Goal: Contribute content: Contribute content

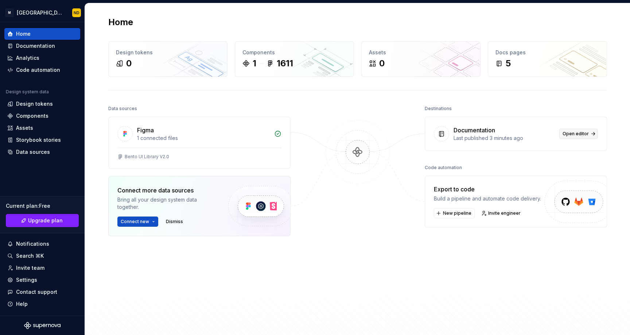
click at [573, 136] on span "Open editor" at bounding box center [575, 134] width 26 height 6
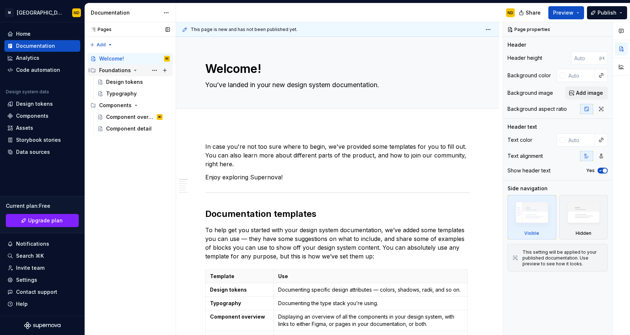
click at [110, 71] on div "Foundations" at bounding box center [115, 70] width 32 height 7
click at [107, 79] on div "Components" at bounding box center [115, 81] width 32 height 7
click at [112, 77] on div "Components" at bounding box center [134, 82] width 71 height 10
click at [117, 91] on div "Component overview" at bounding box center [127, 93] width 42 height 7
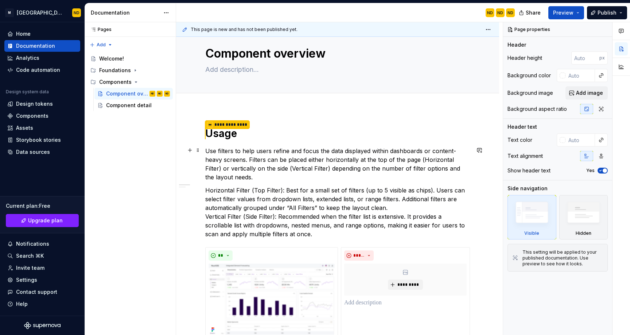
scroll to position [25, 0]
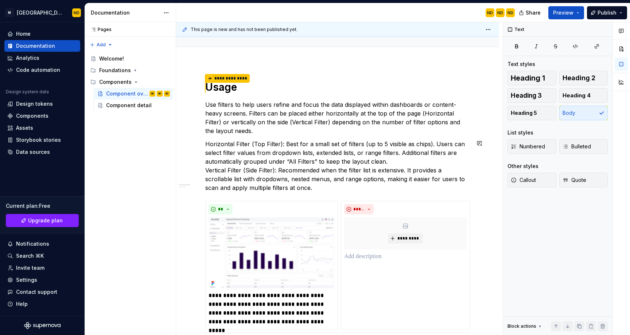
type textarea "*"
type textarea "T"
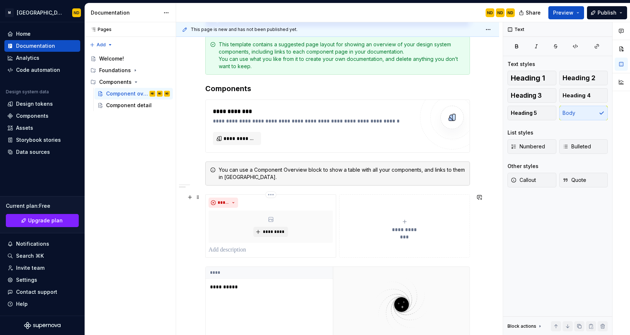
type textarea "*"
type textarea "Th"
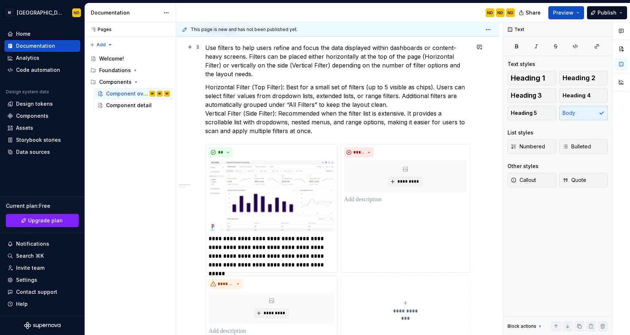
scroll to position [0, 0]
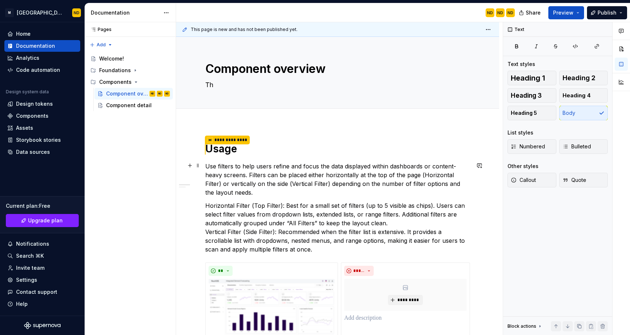
type textarea "*"
type textarea "Thi"
click at [257, 154] on h1 "**********" at bounding box center [337, 149] width 264 height 14
type textarea "*"
type textarea "This"
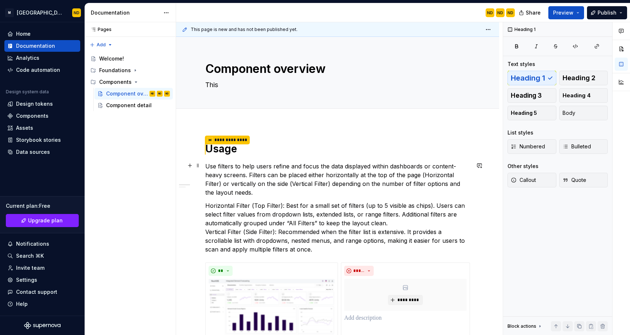
type textarea "*"
type textarea "This"
type textarea "*"
type textarea "This i"
type textarea "*"
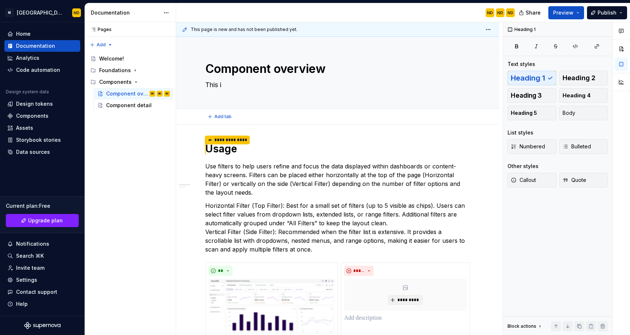
type textarea "This is"
type textarea "*"
type textarea "This is a"
type textarea "*"
type textarea "This is a n"
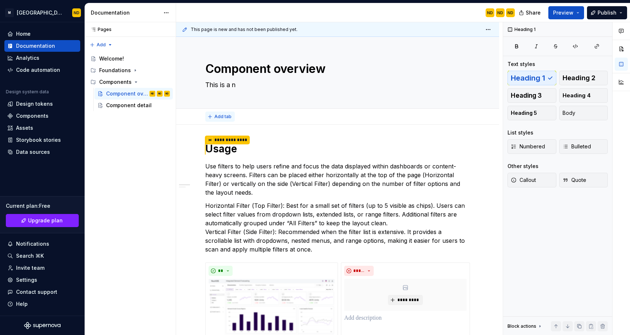
type textarea "*"
type textarea "This is a ne"
type textarea "*"
type textarea "This is a new"
type textarea "*"
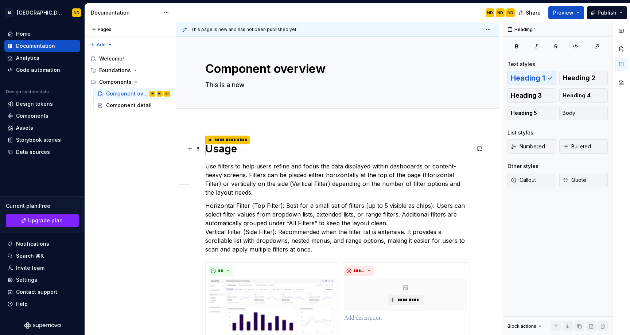
type textarea "This is a new c"
type textarea "*"
type textarea "This is a new co"
type textarea "*"
type textarea "This is a new com"
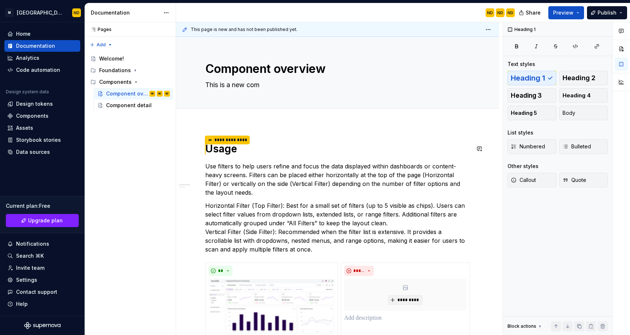
type textarea "*"
type textarea "This is a new comp"
type textarea "*"
type textarea "This is a new compo"
type textarea "*"
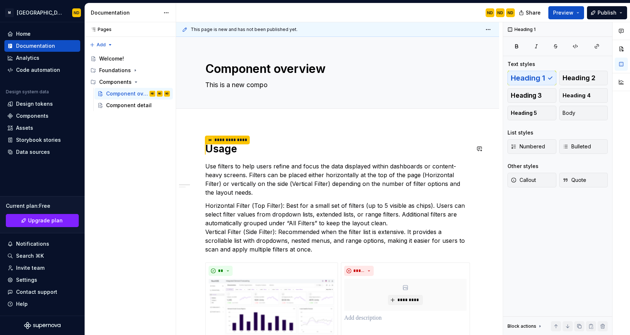
type textarea "This is a new compon"
type textarea "*"
type textarea "This is a new componen"
type textarea "*"
type textarea "This is a new componene"
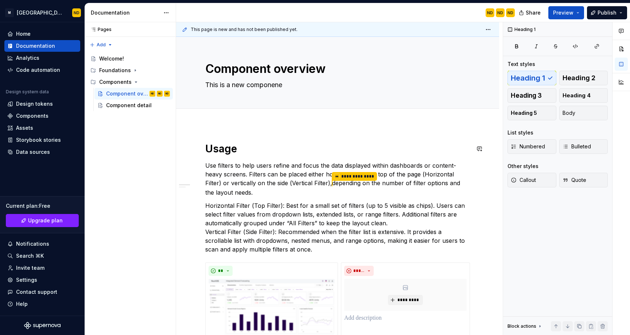
type textarea "*"
type textarea "This is a new componenet"
type textarea "*"
type textarea "This is a new componene"
type textarea "*"
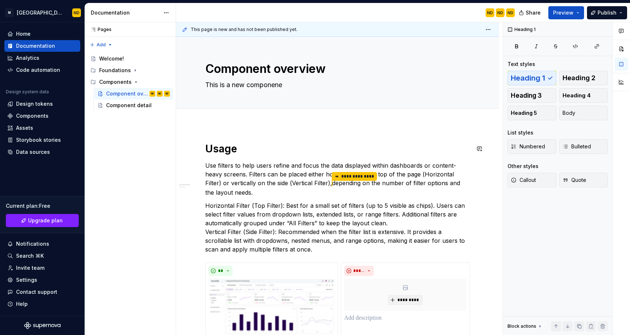
type textarea "This is a new componen"
type textarea "*"
type textarea "This is a new compone"
type textarea "*"
type textarea "This is a new componen"
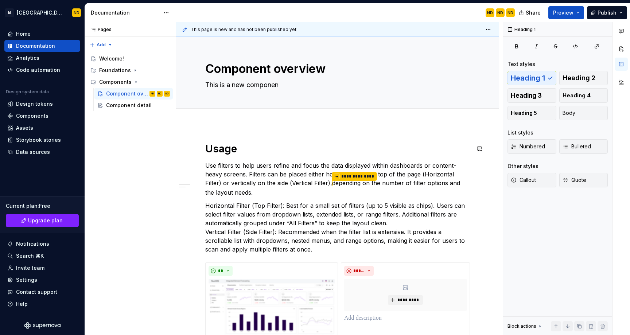
type textarea "*"
type textarea "This is a new component"
type textarea "*"
type textarea "This is a new component."
click at [232, 88] on textarea "This is a new component." at bounding box center [336, 85] width 264 height 12
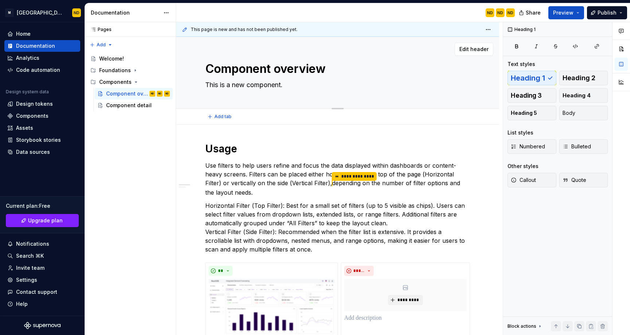
click at [232, 88] on textarea "This is a new component." at bounding box center [336, 85] width 264 height 12
paste textarea "In NucliOS, you can choose between two filter placements — Side (Vertical) Filt…"
type textarea "*"
type textarea "In NucliOS, you can choose between two filter placements — Side (Vertical) Filt…"
type textarea "*"
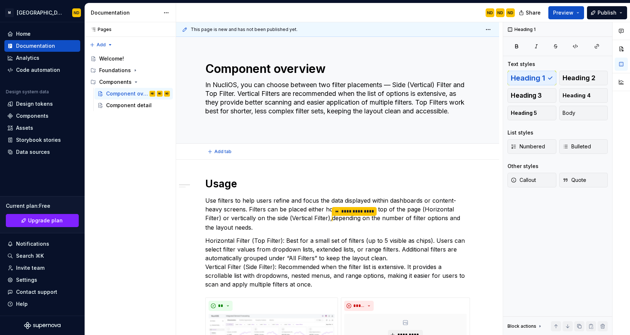
type textarea "In NucliOS, you can choose between two filter placements — Side (Vertical) Filt…"
click at [262, 156] on div "Add tab" at bounding box center [337, 152] width 323 height 16
click at [263, 72] on textarea "Component overview" at bounding box center [336, 68] width 264 height 17
click at [278, 67] on textarea "Component overview" at bounding box center [336, 68] width 264 height 17
click at [275, 67] on textarea "Component overview" at bounding box center [336, 68] width 264 height 17
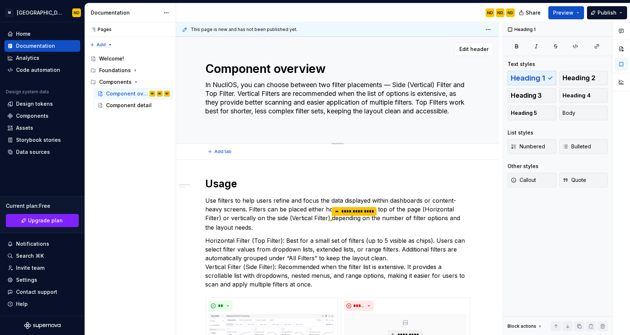
type textarea "*"
type textarea "overview"
type textarea "*"
type textarea "verview"
type textarea "*"
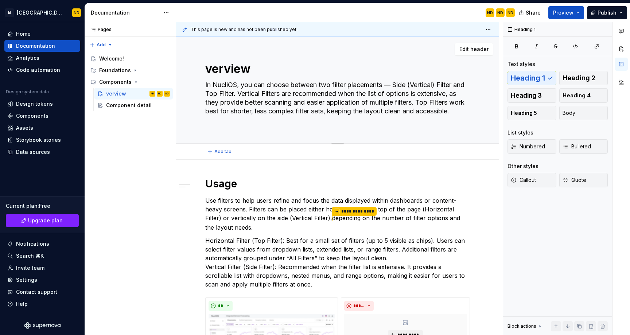
type textarea "Overview"
type textarea "*"
type textarea "Overview"
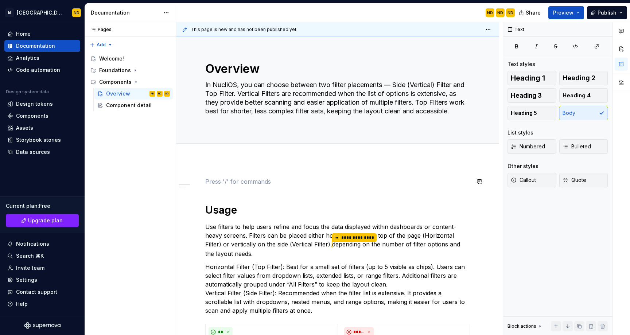
click at [270, 222] on p "**********" at bounding box center [337, 240] width 264 height 36
click at [263, 111] on textarea "In NucliOS, you can choose between two filter placements — Side (Vertical) Filt…" at bounding box center [336, 102] width 264 height 47
click at [211, 180] on p at bounding box center [337, 181] width 264 height 9
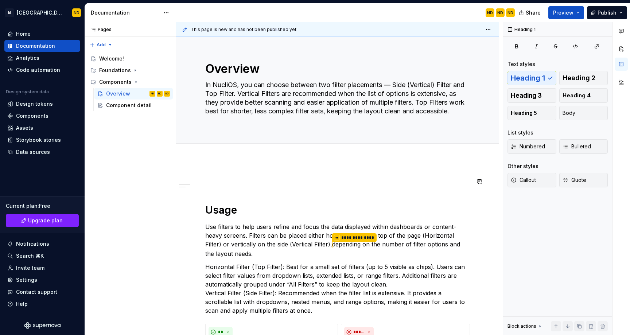
click at [208, 155] on button "Add tab" at bounding box center [220, 151] width 30 height 10
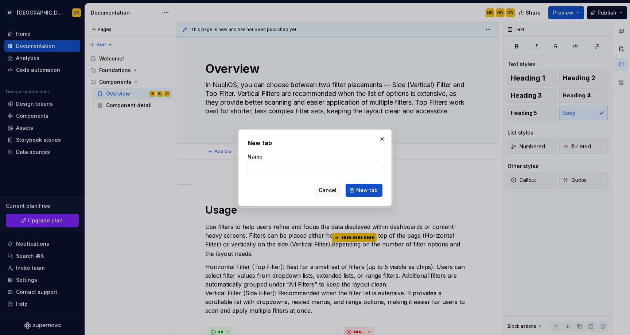
type textarea "*"
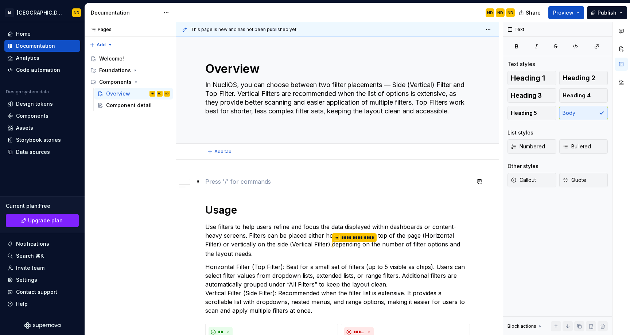
click at [214, 182] on p at bounding box center [337, 181] width 264 height 9
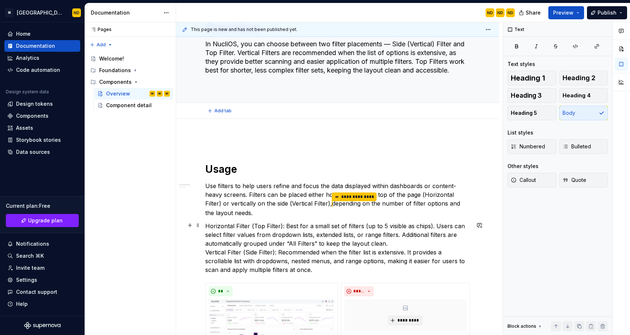
scroll to position [24, 0]
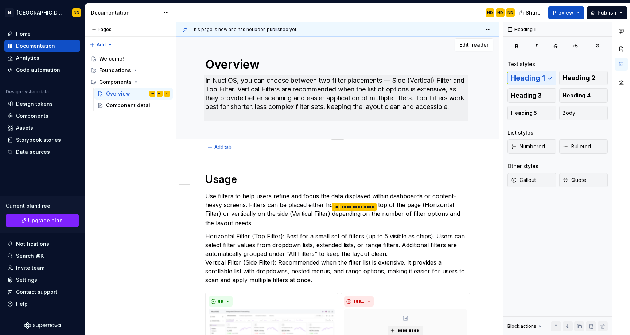
scroll to position [3, 0]
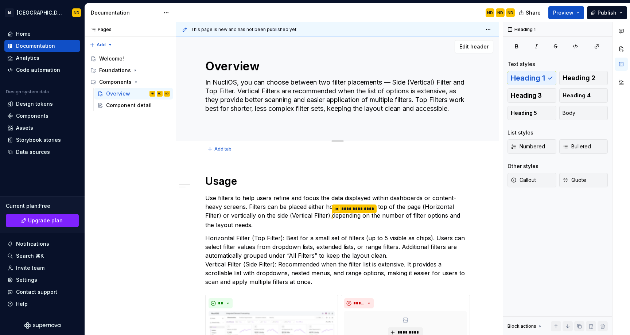
click at [225, 89] on textarea "In NucliOS, you can choose between two filter placements — Side (Vertical) Filt…" at bounding box center [336, 100] width 264 height 47
click at [234, 86] on textarea "In NucliOS, you can choose between two filter placements — Side (Vertical) Filt…" at bounding box center [336, 100] width 264 height 47
click at [248, 119] on textarea "In NucliOS, you can choose between two filter placements — Side (Vertical) Filt…" at bounding box center [336, 100] width 264 height 47
drag, startPoint x: 248, startPoint y: 116, endPoint x: 204, endPoint y: 80, distance: 56.7
click at [204, 80] on textarea "In NucliOS, you can choose between two filter placements — Side (Vertical) Filt…" at bounding box center [336, 100] width 264 height 47
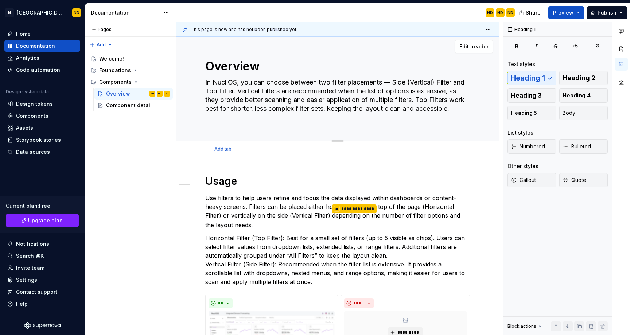
click at [216, 91] on textarea "In NucliOS, you can choose between two filter placements — Side (Vertical) Filt…" at bounding box center [336, 100] width 264 height 47
click at [242, 111] on textarea "In NucliOS, you can choose between two filter placements — Side (Vertical) Filt…" at bounding box center [336, 100] width 264 height 47
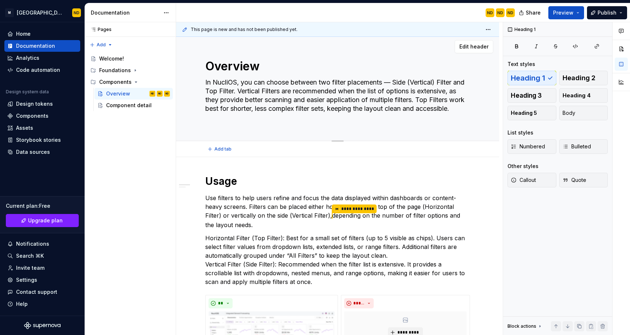
click at [242, 111] on textarea "In NucliOS, you can choose between two filter placements — Side (Vertical) Filt…" at bounding box center [336, 100] width 264 height 47
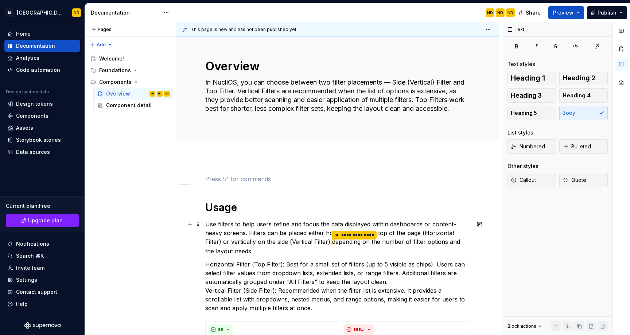
click at [264, 233] on p "**********" at bounding box center [337, 238] width 264 height 36
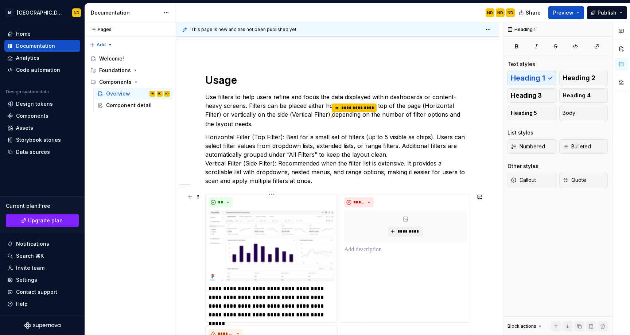
scroll to position [152, 0]
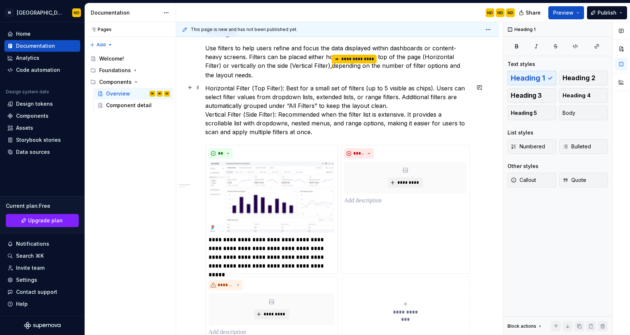
click at [289, 111] on p "Horizontal Filter (Top Filter): Best for a small set of filters (up to 5 visibl…" at bounding box center [337, 110] width 264 height 52
click at [293, 133] on p "Horizontal Filter (Top Filter): Best for a small set of filters (up to 5 visibl…" at bounding box center [337, 110] width 264 height 52
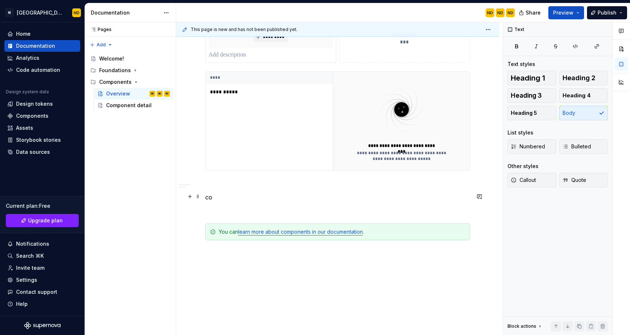
scroll to position [678, 0]
click at [311, 207] on p at bounding box center [337, 211] width 264 height 9
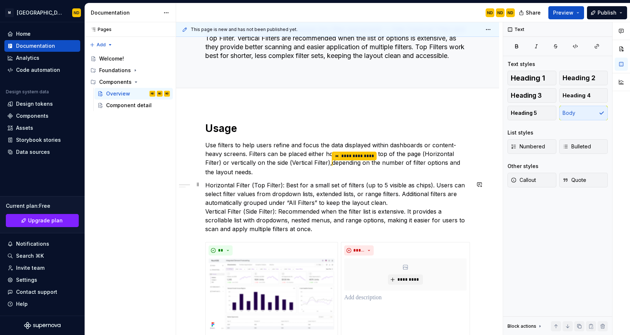
scroll to position [52, 0]
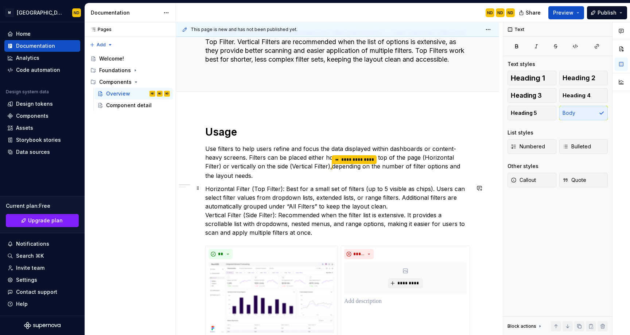
click at [302, 230] on p "Horizontal Filter (Top Filter): Best for a small set of filters (up to 5 visibl…" at bounding box center [337, 210] width 264 height 52
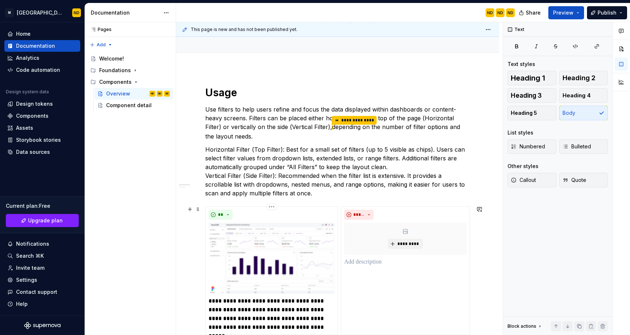
scroll to position [87, 0]
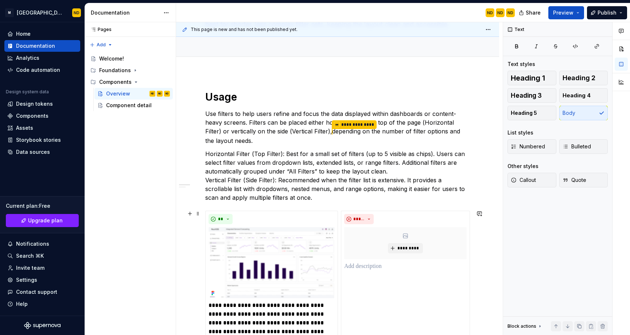
click at [227, 126] on p "**********" at bounding box center [337, 127] width 264 height 36
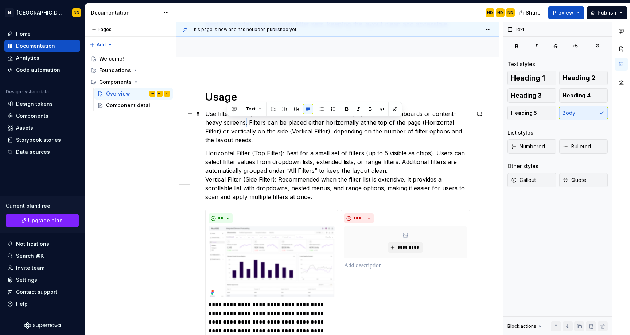
click at [227, 126] on p "Use filters to help users refine and focus the data displayed within dashboards…" at bounding box center [337, 126] width 264 height 35
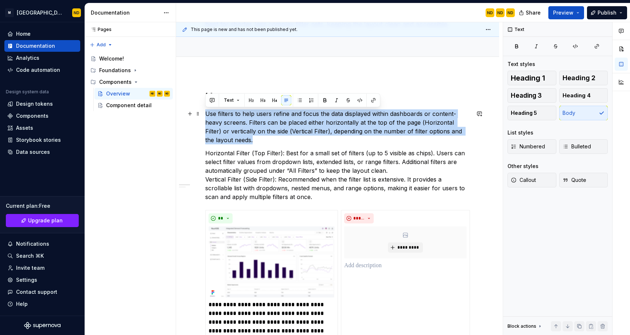
click at [227, 126] on p "Use filters to help users refine and focus the data displayed within dashboards…" at bounding box center [337, 126] width 264 height 35
click at [199, 113] on span at bounding box center [198, 114] width 6 height 10
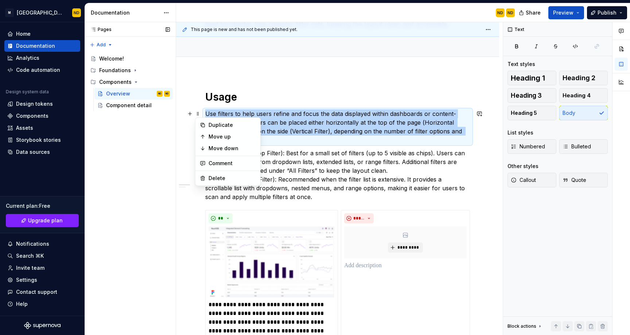
click at [173, 134] on div "Pages Pages Add Accessibility guide for tree Page tree. Navigate the tree with …" at bounding box center [130, 178] width 91 height 313
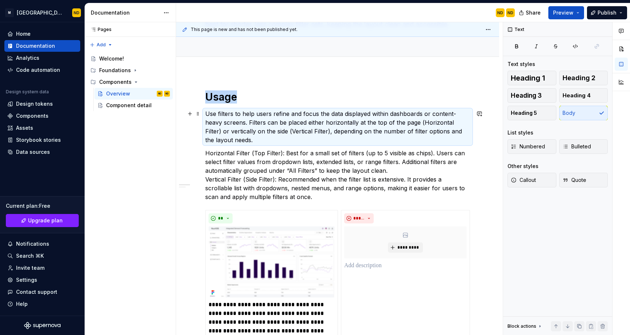
click at [232, 121] on p "Use filters to help users refine and focus the data displayed within dashboards…" at bounding box center [337, 126] width 264 height 35
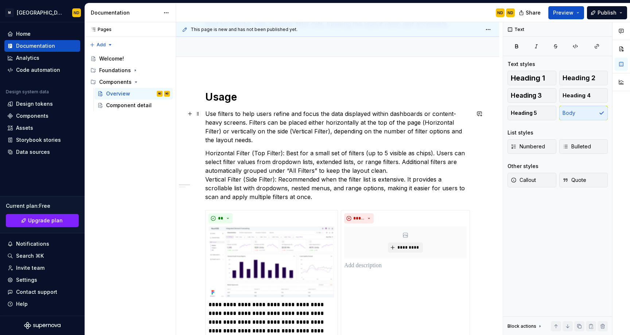
click at [232, 121] on p "Use filters to help users refine and focus the data displayed within dashboards…" at bounding box center [337, 126] width 264 height 35
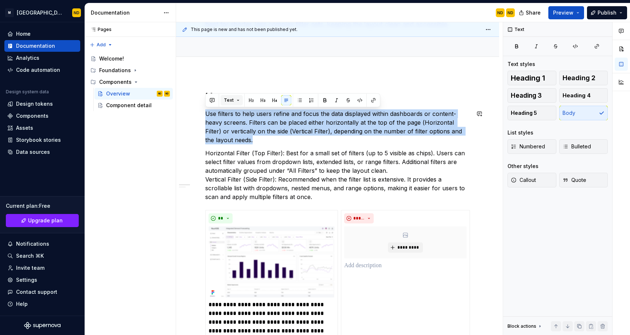
click at [227, 97] on button "Text" at bounding box center [231, 100] width 22 height 10
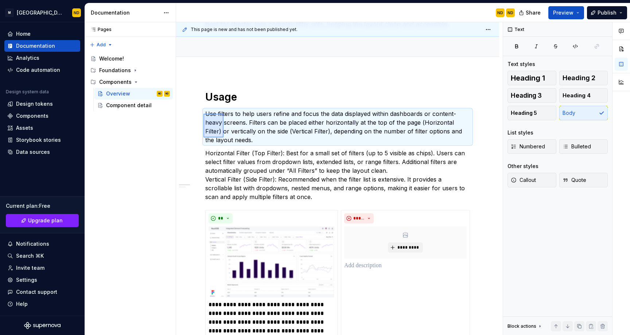
drag, startPoint x: 203, startPoint y: 114, endPoint x: 224, endPoint y: 137, distance: 31.3
click at [224, 138] on div "This page is new and has not been published yet. Overview In NucliOS, you can c…" at bounding box center [339, 178] width 326 height 313
click at [247, 127] on p "Use filters to help users refine and focus the data displayed within dashboards…" at bounding box center [337, 126] width 264 height 35
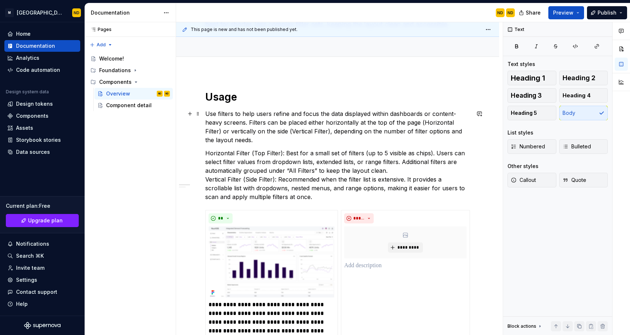
click at [247, 127] on p "Use filters to help users refine and focus the data displayed within dashboards…" at bounding box center [337, 126] width 264 height 35
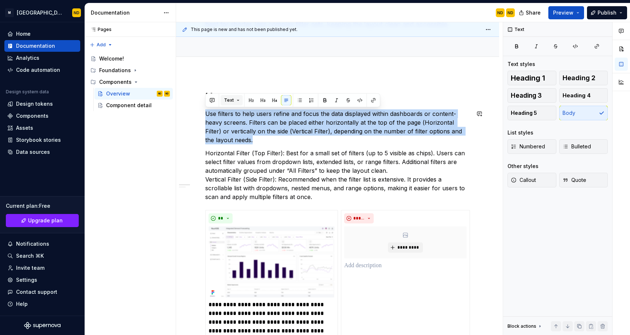
click at [237, 98] on button "Text" at bounding box center [231, 100] width 22 height 10
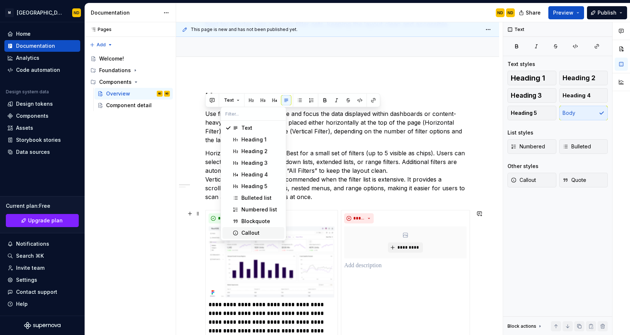
click at [249, 231] on div "Callout" at bounding box center [250, 232] width 18 height 7
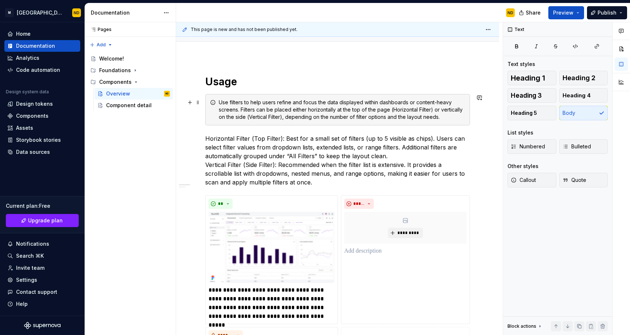
scroll to position [98, 0]
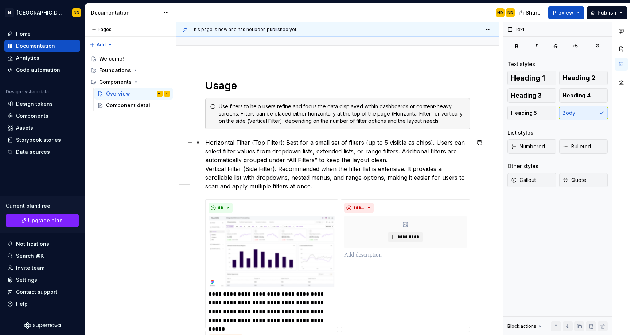
click at [270, 161] on p "Horizontal Filter (Top Filter): Best for a small set of filters (up to 5 visibl…" at bounding box center [337, 164] width 264 height 52
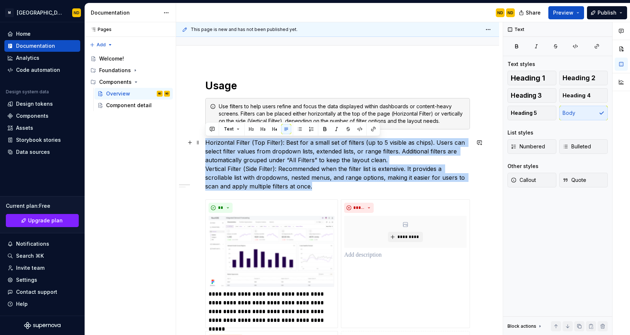
click at [277, 166] on p "Horizontal Filter (Top Filter): Best for a small set of filters (up to 5 visibl…" at bounding box center [337, 164] width 264 height 52
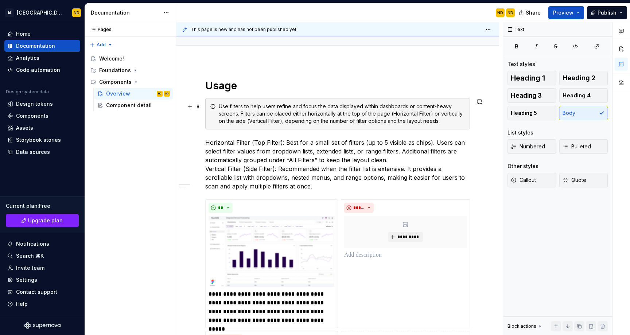
click at [254, 114] on div "Use filters to help users refine and focus the data displayed within dashboards…" at bounding box center [342, 114] width 246 height 22
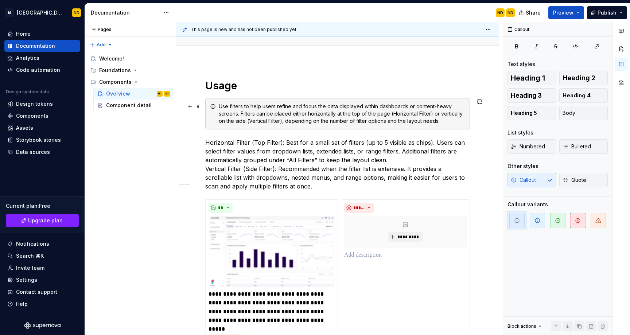
click at [254, 114] on div "Use filters to help users refine and focus the data displayed within dashboards…" at bounding box center [342, 114] width 246 height 22
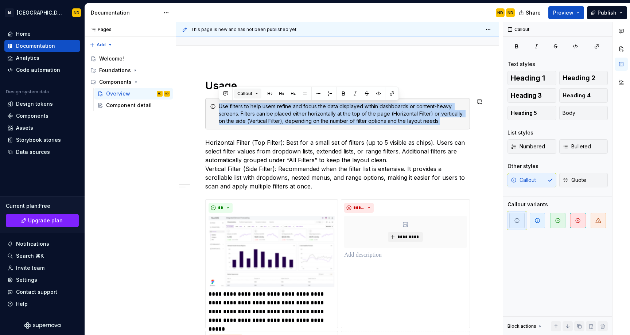
click at [247, 93] on span "Callout" at bounding box center [244, 94] width 15 height 6
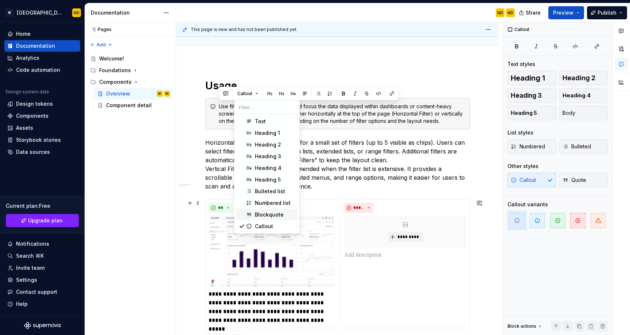
click at [264, 211] on div "Blockquote" at bounding box center [269, 214] width 29 height 7
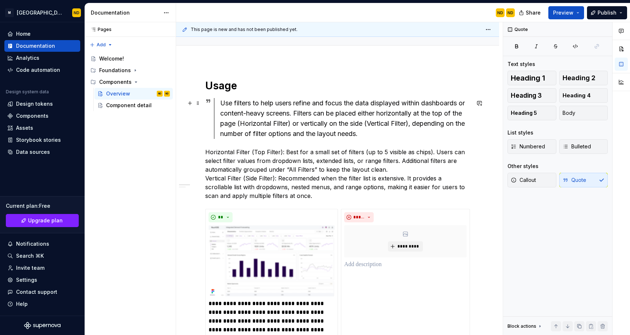
click at [253, 114] on div "Use filters to help users refine and focus the data displayed within dashboards…" at bounding box center [345, 118] width 250 height 41
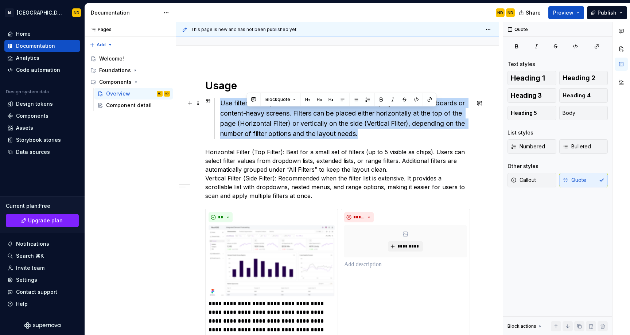
click at [253, 114] on div "Use filters to help users refine and focus the data displayed within dashboards…" at bounding box center [345, 118] width 250 height 41
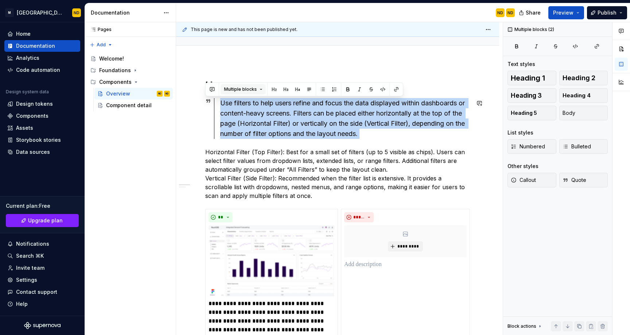
click at [237, 87] on span "Multiple blocks" at bounding box center [240, 89] width 33 height 6
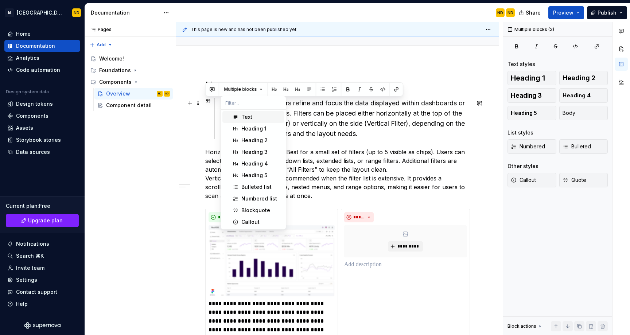
click at [239, 117] on span "Text" at bounding box center [253, 117] width 62 height 12
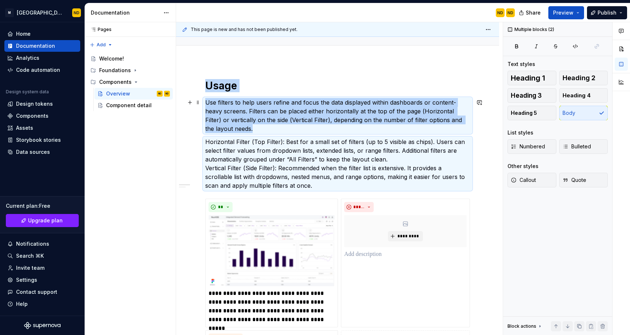
click at [264, 132] on p "Use filters to help users refine and focus the data displayed within dashboards…" at bounding box center [337, 115] width 264 height 35
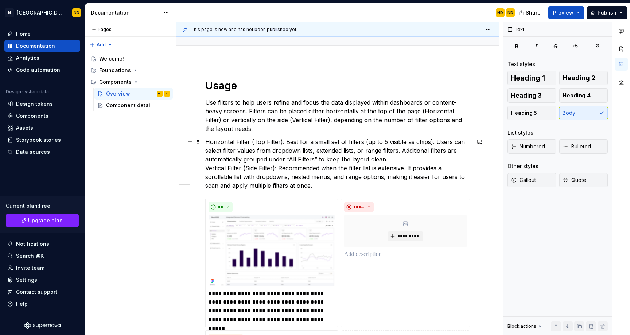
click at [299, 164] on p "Horizontal Filter (Top Filter): Best for a small set of filters (up to 5 visibl…" at bounding box center [337, 163] width 264 height 52
click at [283, 184] on p "Horizontal Filter (Top Filter): Best for a small set of filters (up to 5 visibl…" at bounding box center [337, 163] width 264 height 52
click at [289, 185] on p "Horizontal Filter (Top Filter): Best for a small set of filters (up to 5 visibl…" at bounding box center [337, 163] width 264 height 52
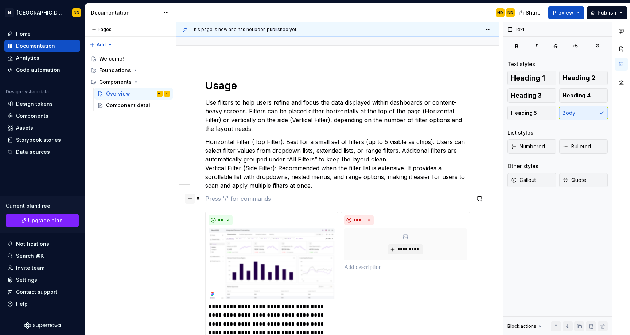
click at [189, 200] on button "button" at bounding box center [190, 198] width 10 height 10
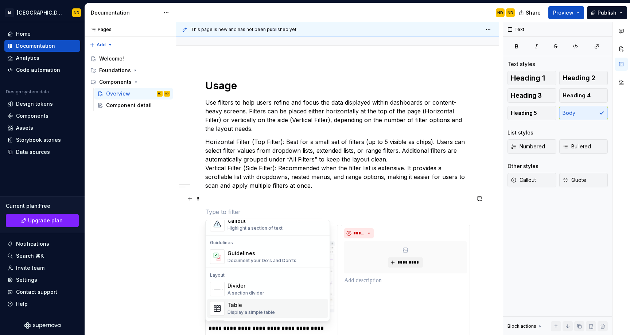
scroll to position [192, 0]
click at [233, 282] on div "Divider" at bounding box center [245, 284] width 37 height 7
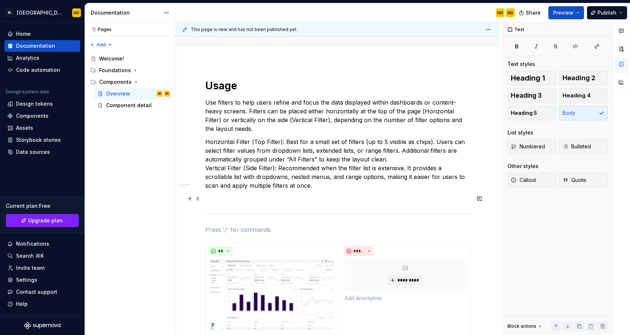
click at [213, 201] on p at bounding box center [337, 198] width 264 height 9
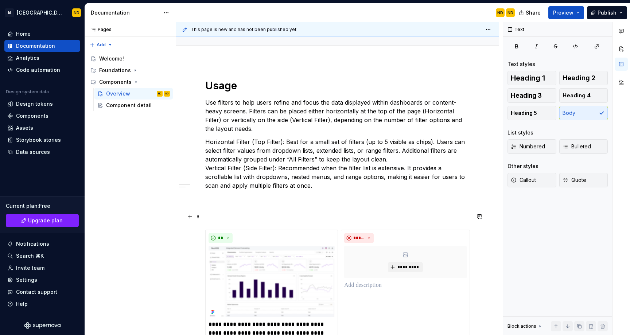
click at [249, 213] on p at bounding box center [337, 216] width 264 height 9
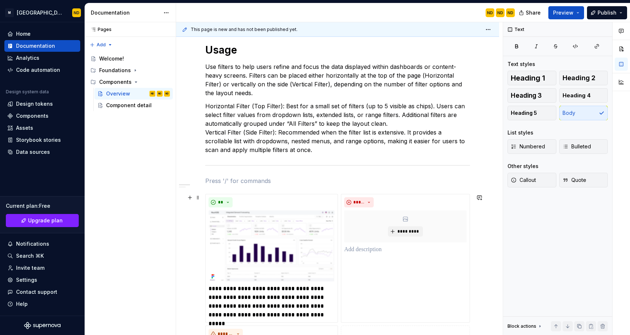
scroll to position [142, 0]
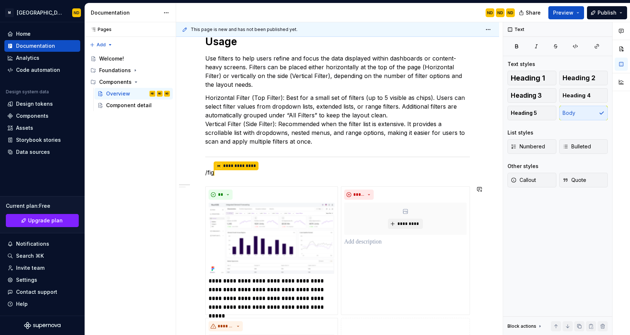
click at [238, 176] on p "**********" at bounding box center [337, 172] width 264 height 9
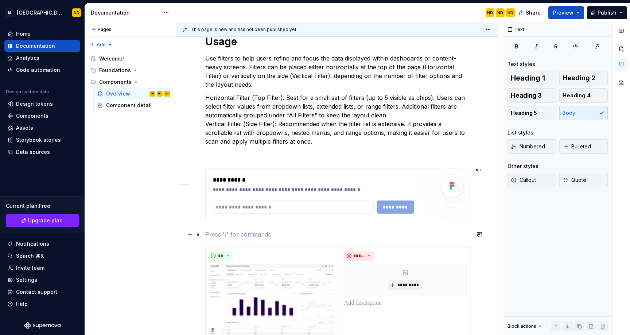
click at [190, 235] on button "button" at bounding box center [190, 234] width 10 height 10
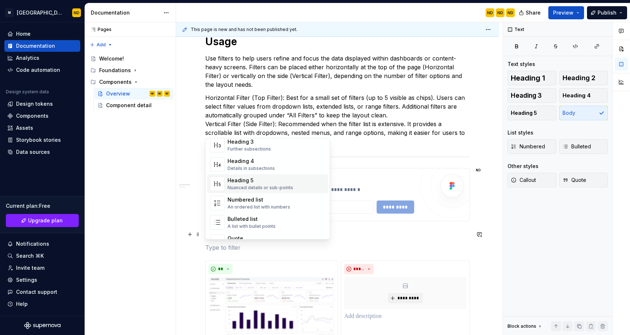
scroll to position [76, 0]
click at [244, 173] on div "Heading 5" at bounding box center [260, 176] width 66 height 7
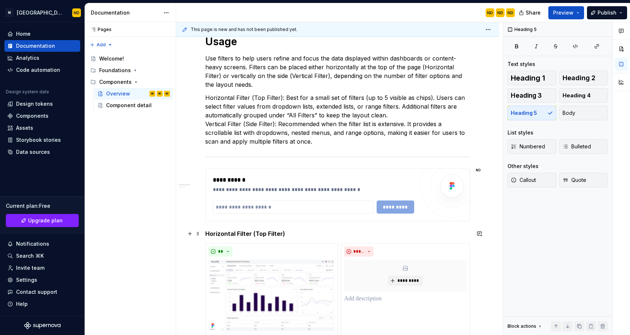
click at [288, 232] on h5 "Horizontal Filter (Top Filter)" at bounding box center [337, 233] width 264 height 7
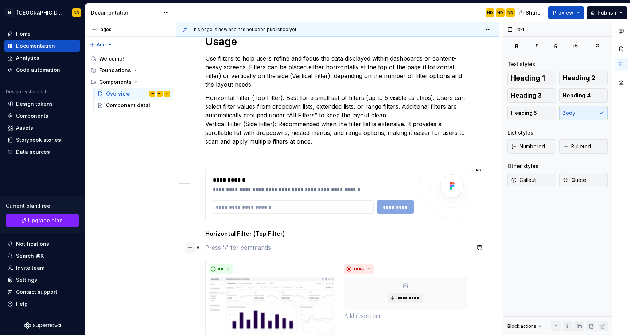
click at [192, 247] on button "button" at bounding box center [190, 247] width 10 height 10
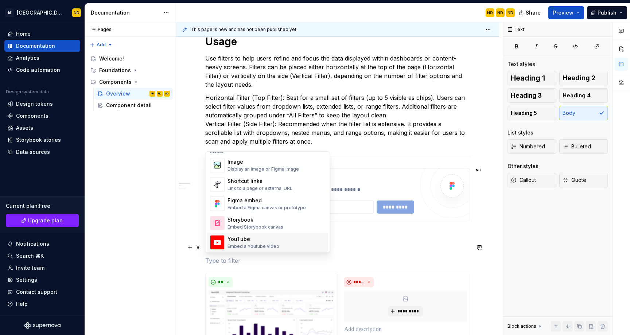
scroll to position [312, 0]
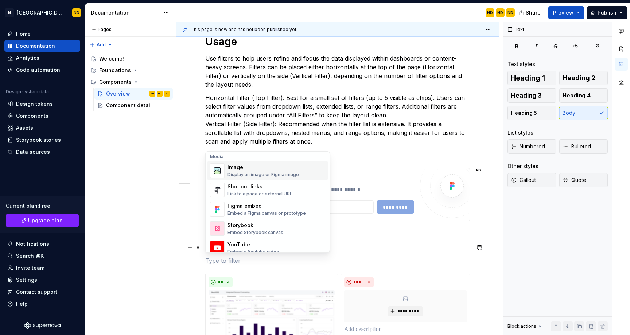
click at [244, 170] on div "Image" at bounding box center [262, 167] width 71 height 7
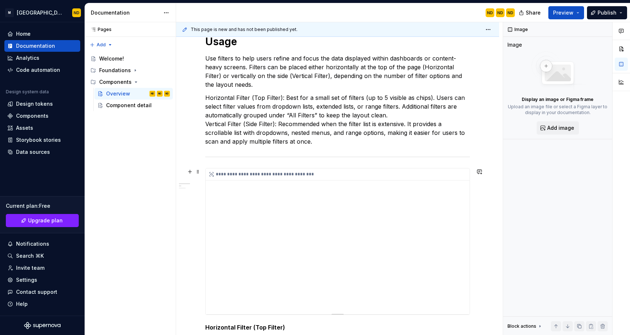
click at [218, 174] on div "**********" at bounding box center [338, 174] width 267 height 12
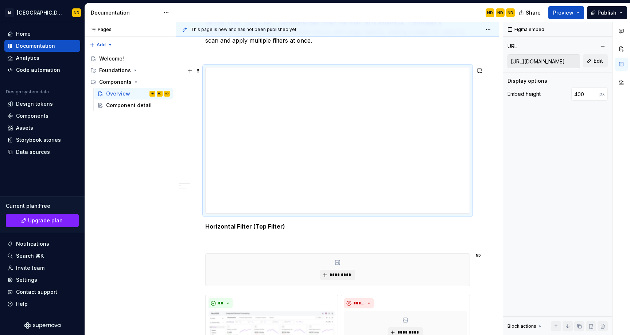
scroll to position [292, 0]
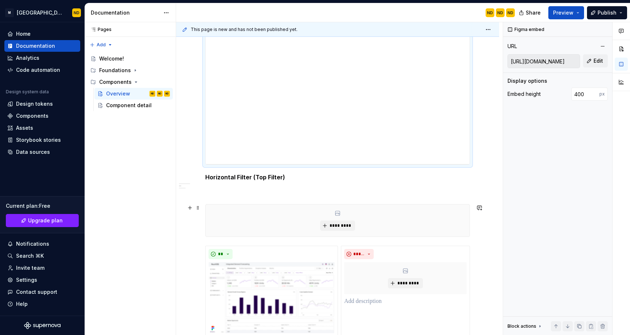
click at [290, 221] on div "*********" at bounding box center [337, 220] width 264 height 32
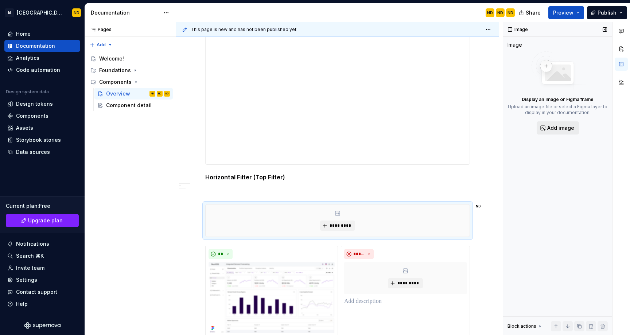
click at [553, 128] on span "Add image" at bounding box center [560, 127] width 27 height 7
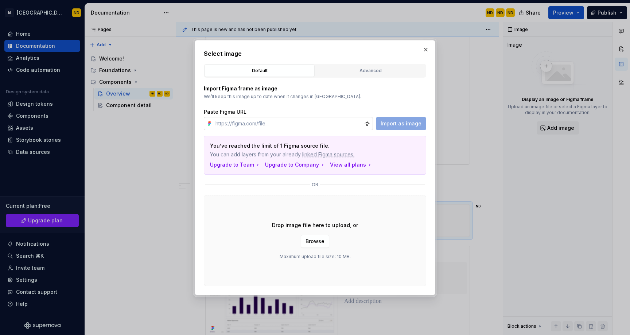
type textarea "*"
click at [244, 122] on input "text" at bounding box center [288, 123] width 152 height 13
paste input "[URL][DOMAIN_NAME]"
type input "[URL][DOMAIN_NAME]"
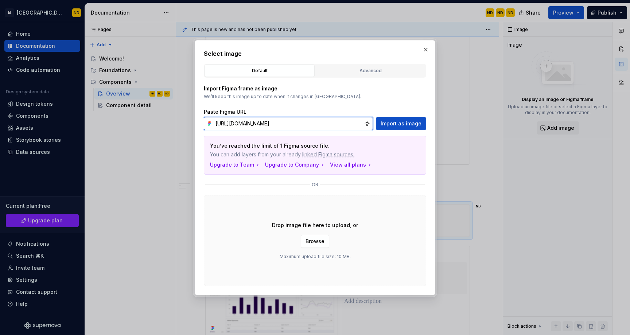
scroll to position [0, 173]
click at [394, 124] on span "Import as image" at bounding box center [400, 123] width 41 height 7
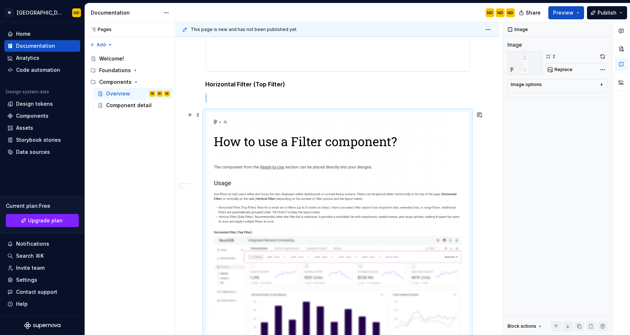
scroll to position [383, 0]
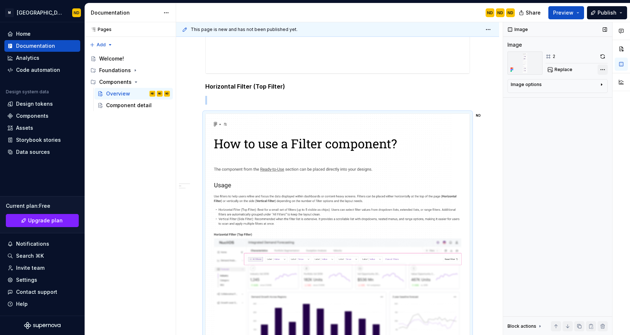
click at [602, 68] on div "Comments Open comments No comments yet Select ‘Comment’ from the block context …" at bounding box center [566, 178] width 127 height 313
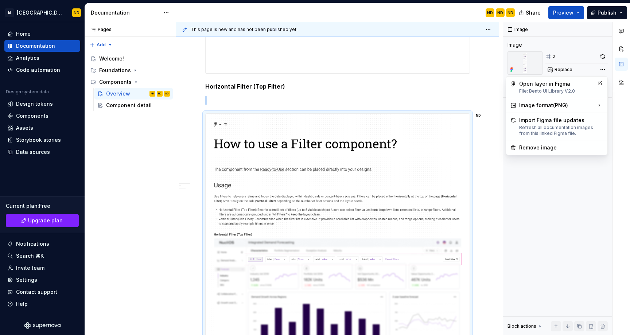
click at [567, 68] on div "Comments Open comments No comments yet Select ‘Comment’ from the block context …" at bounding box center [566, 178] width 127 height 313
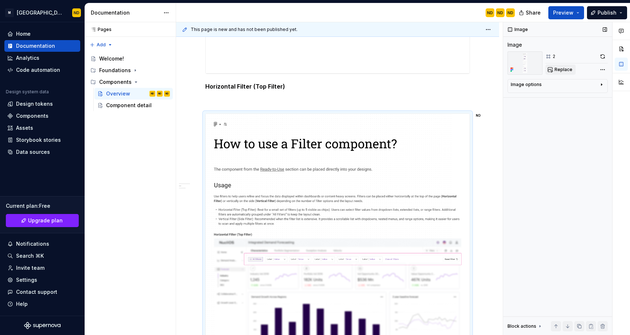
click at [557, 68] on span "Replace" at bounding box center [563, 70] width 18 height 6
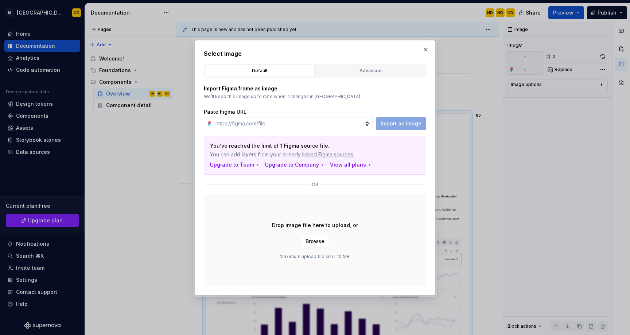
type textarea "*"
click at [272, 125] on input "text" at bounding box center [288, 123] width 152 height 13
paste input "[URL][DOMAIN_NAME]"
type input "[URL][DOMAIN_NAME]"
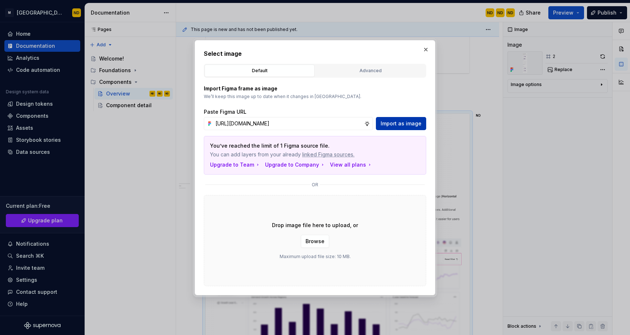
click at [386, 121] on span "Import as image" at bounding box center [400, 123] width 41 height 7
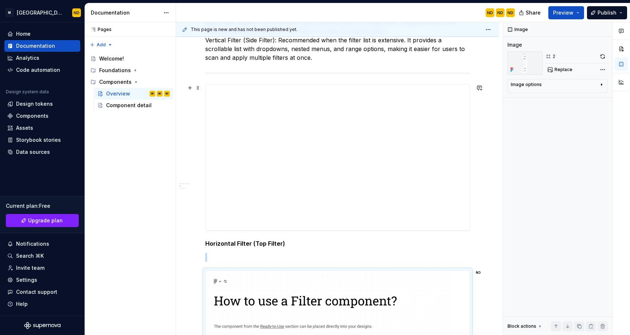
scroll to position [227, 0]
click at [198, 271] on span at bounding box center [198, 273] width 6 height 10
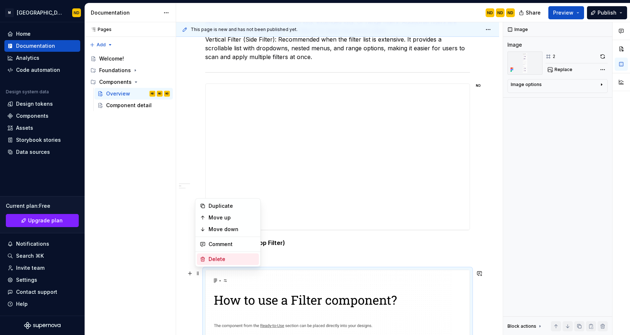
click at [211, 256] on div "Delete" at bounding box center [231, 258] width 47 height 7
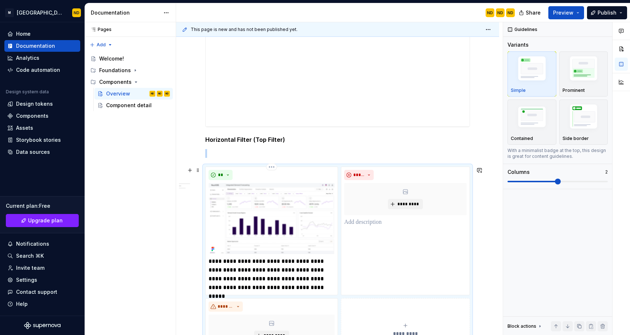
scroll to position [326, 0]
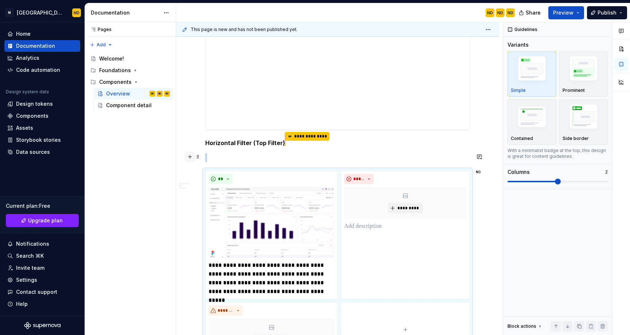
click at [191, 155] on button "button" at bounding box center [190, 157] width 10 height 10
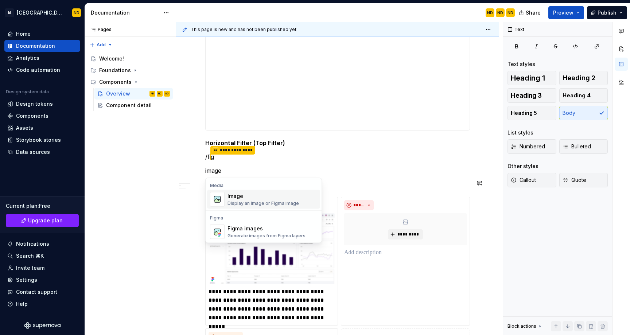
click at [246, 199] on div "Image" at bounding box center [262, 195] width 71 height 7
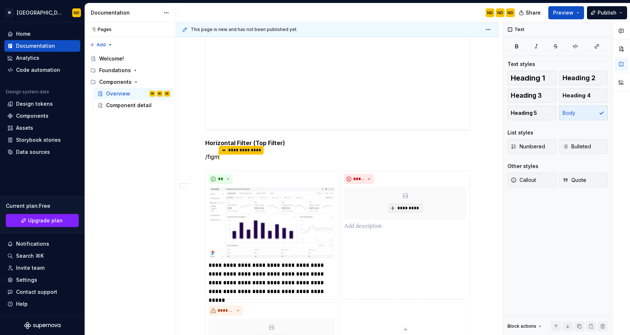
type textarea "*"
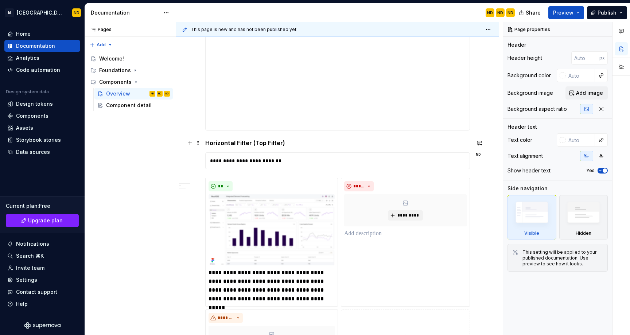
click at [308, 142] on h5 "Horizontal Filter (Top Filter)" at bounding box center [337, 142] width 264 height 7
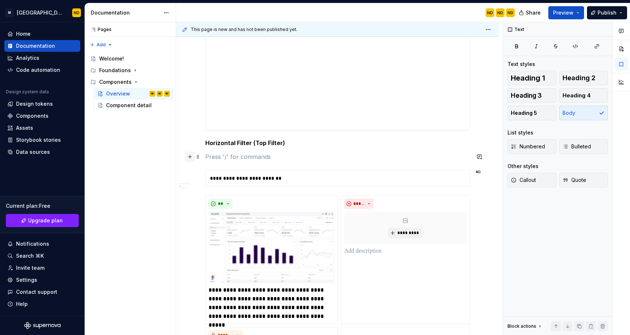
click at [185, 159] on button "button" at bounding box center [190, 157] width 10 height 10
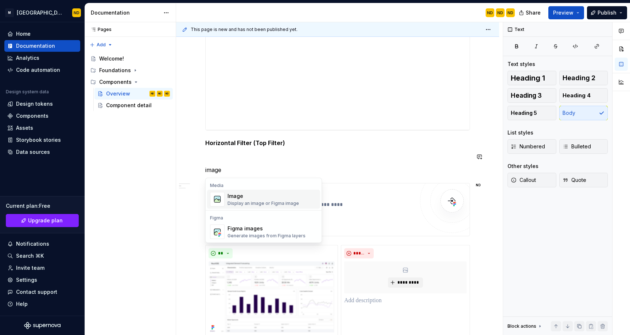
click at [239, 205] on div "Display an image or Figma image" at bounding box center [262, 203] width 71 height 6
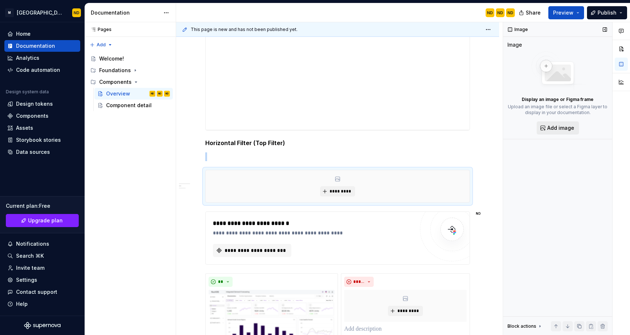
click at [548, 132] on button "Add image" at bounding box center [557, 127] width 42 height 13
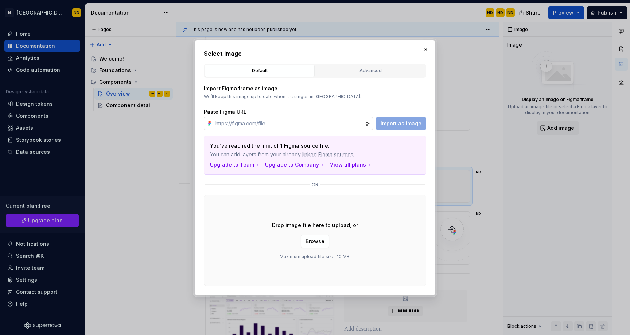
type input "[URL][DOMAIN_NAME]"
click at [393, 123] on span "Import as image" at bounding box center [400, 123] width 41 height 7
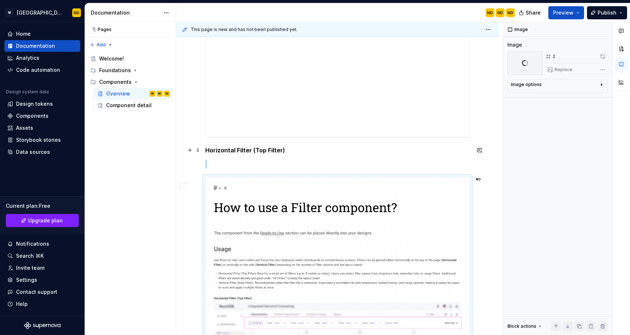
scroll to position [321, 0]
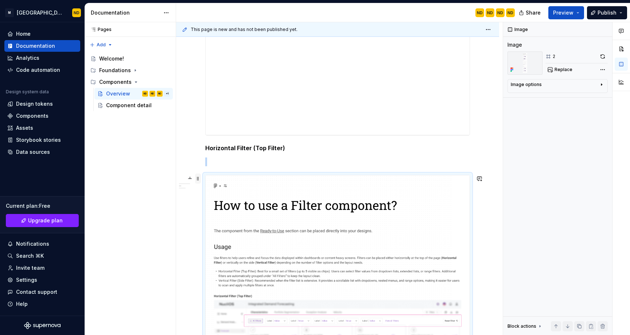
click at [198, 182] on span at bounding box center [198, 178] width 6 height 10
click at [219, 238] on div "Delete" at bounding box center [228, 243] width 62 height 12
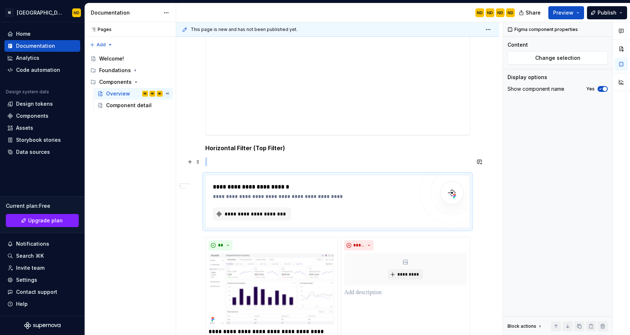
click at [222, 158] on p at bounding box center [337, 161] width 264 height 9
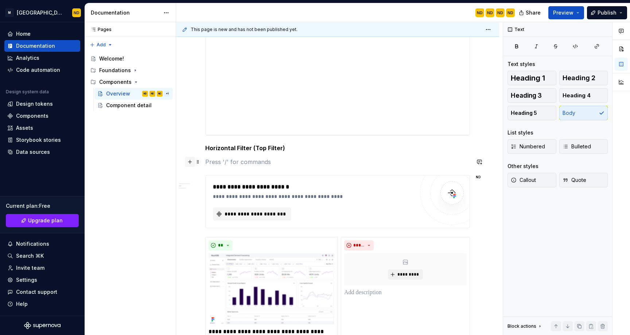
click at [190, 164] on button "button" at bounding box center [190, 162] width 10 height 10
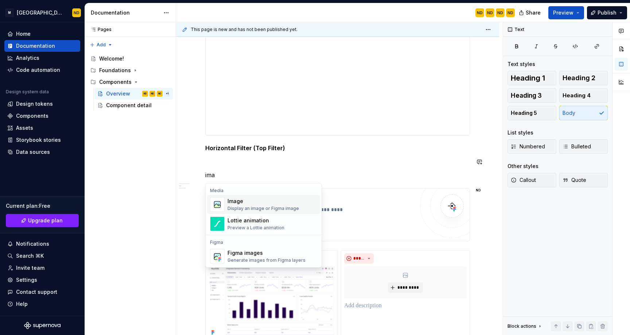
click at [224, 201] on span "Image Display an image or Figma image" at bounding box center [263, 204] width 113 height 19
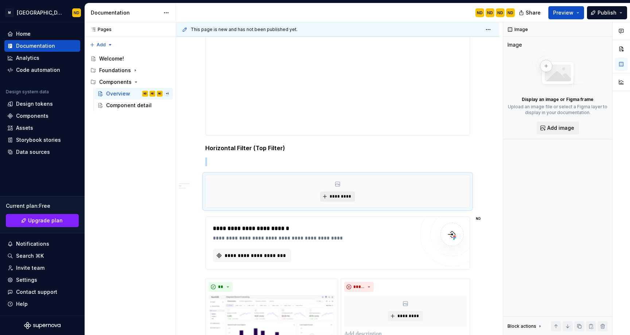
type textarea "*"
click at [347, 199] on span "*********" at bounding box center [340, 196] width 22 height 6
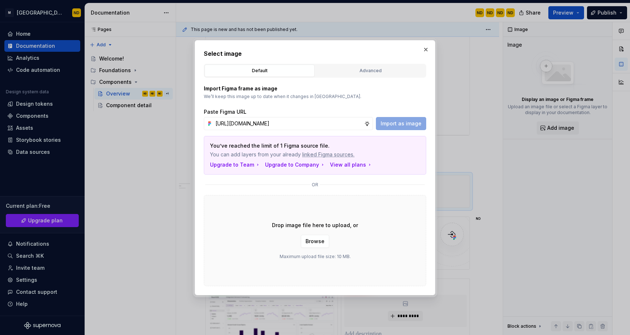
scroll to position [0, 173]
type input "[URL][DOMAIN_NAME]"
click at [389, 129] on button "Import as image" at bounding box center [401, 123] width 50 height 13
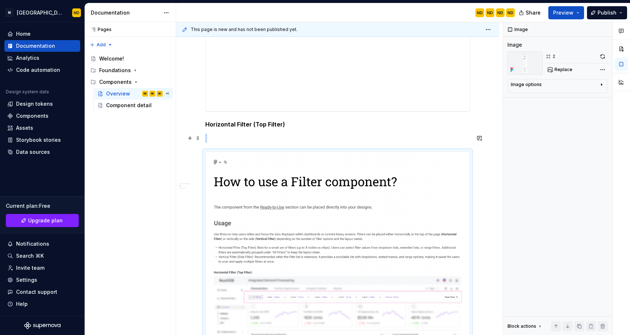
scroll to position [343, 0]
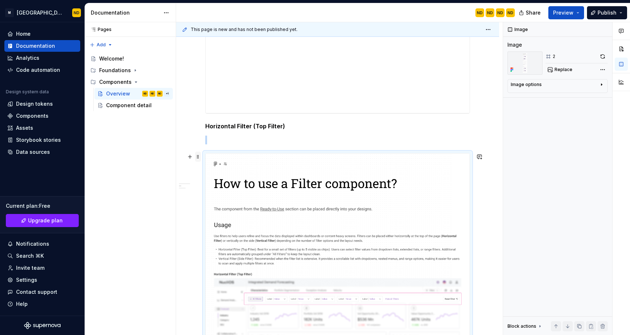
click at [199, 155] on span at bounding box center [198, 157] width 6 height 10
click at [216, 218] on div "Delete" at bounding box center [231, 220] width 47 height 7
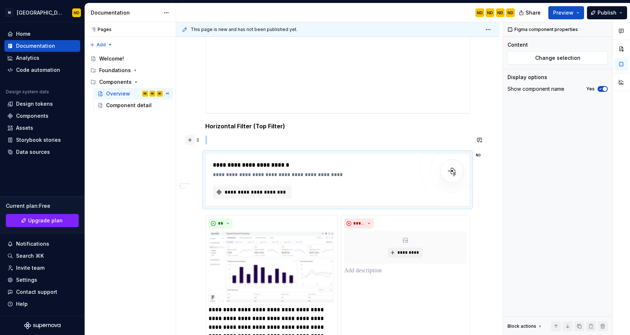
click at [191, 140] on button "button" at bounding box center [190, 140] width 10 height 10
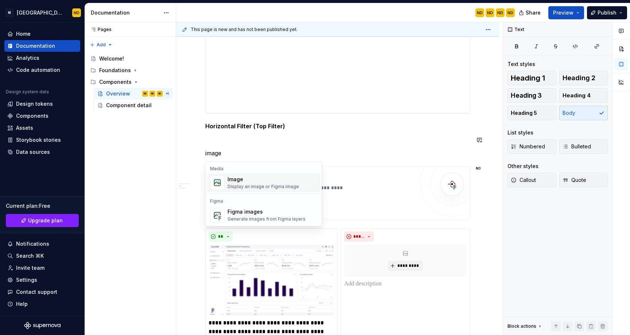
click at [238, 182] on div "Image" at bounding box center [262, 179] width 71 height 7
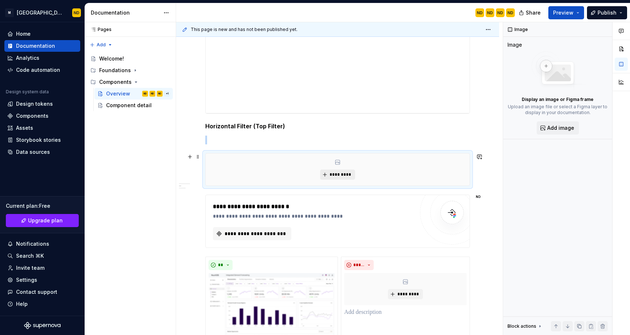
click at [334, 169] on button "*********" at bounding box center [337, 174] width 35 height 10
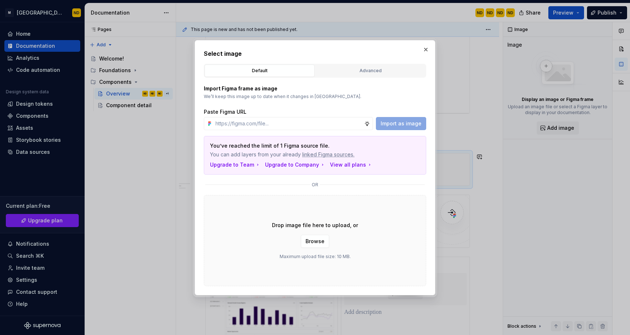
click at [312, 89] on p "Import Figma frame as image" at bounding box center [315, 88] width 222 height 7
click at [344, 240] on div "Drop image file here to upload, or Browse Maximum upload file size: 10 MB." at bounding box center [315, 240] width 222 height 91
click at [316, 243] on span "Browse" at bounding box center [314, 241] width 19 height 7
click at [427, 48] on button "button" at bounding box center [425, 49] width 10 height 10
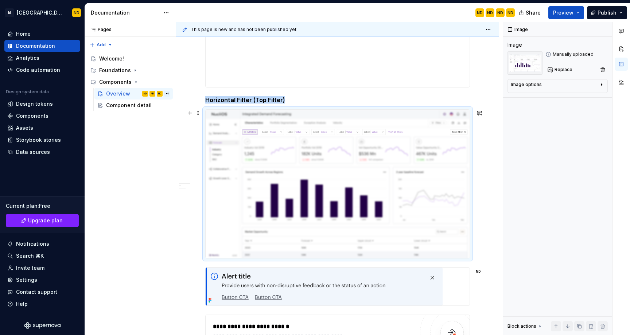
scroll to position [362, 0]
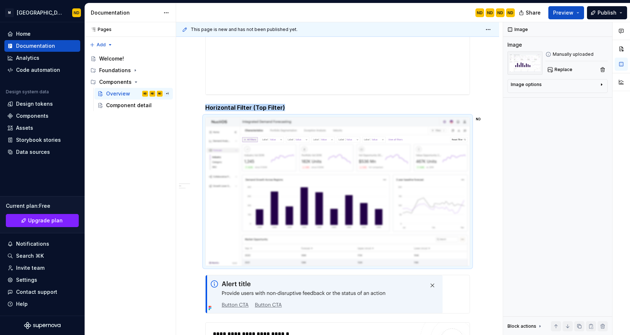
click at [302, 106] on h5 "Horizontal Filter (Top Filter)" at bounding box center [337, 107] width 264 height 7
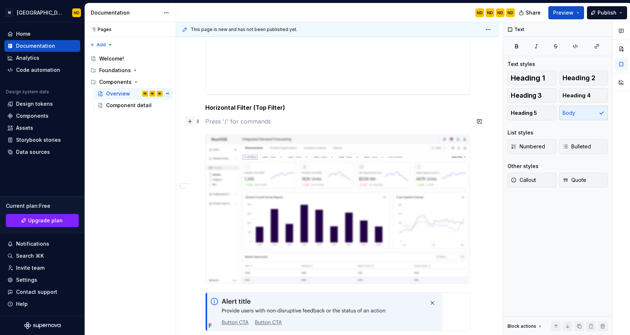
click at [191, 123] on button "button" at bounding box center [190, 121] width 10 height 10
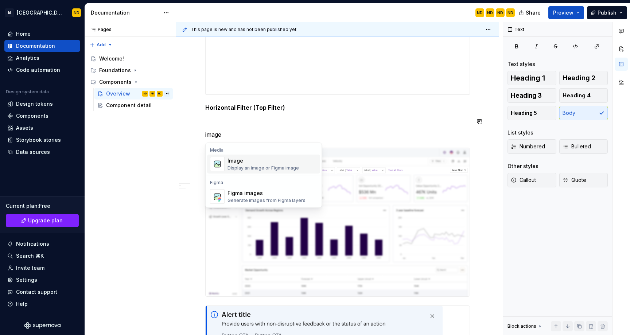
click at [247, 166] on div "Display an image or Figma image" at bounding box center [262, 168] width 71 height 6
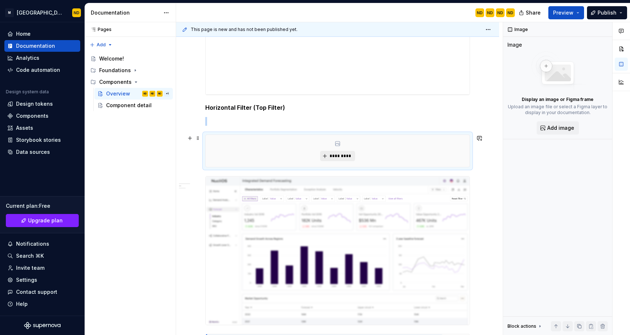
type textarea "*"
click at [335, 153] on span "*********" at bounding box center [340, 156] width 22 height 6
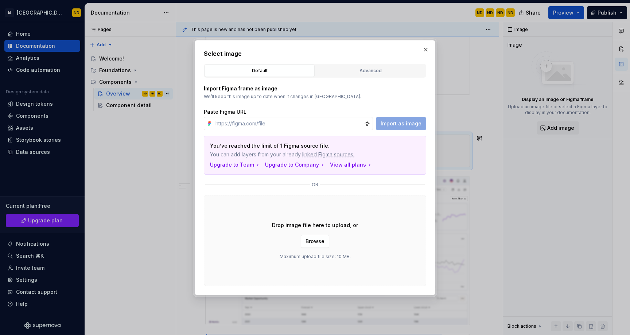
type input "[URL][DOMAIN_NAME]"
click at [387, 125] on span "Import as image" at bounding box center [400, 123] width 41 height 7
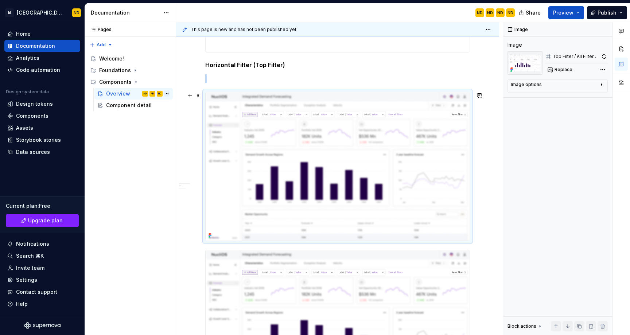
scroll to position [405, 0]
click at [247, 273] on img at bounding box center [337, 323] width 264 height 148
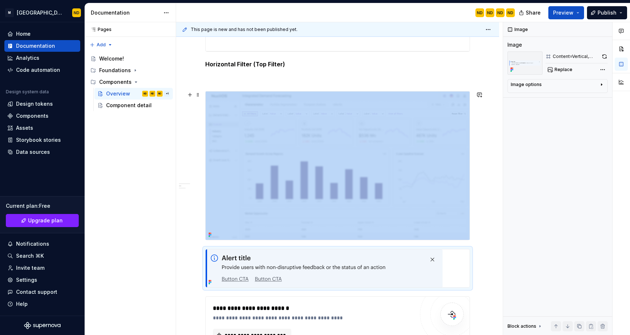
click at [271, 191] on img at bounding box center [337, 165] width 264 height 148
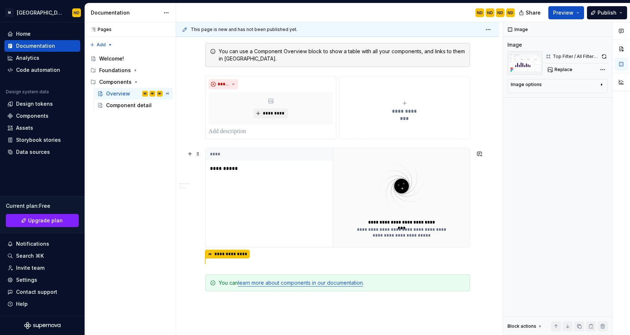
scroll to position [1064, 0]
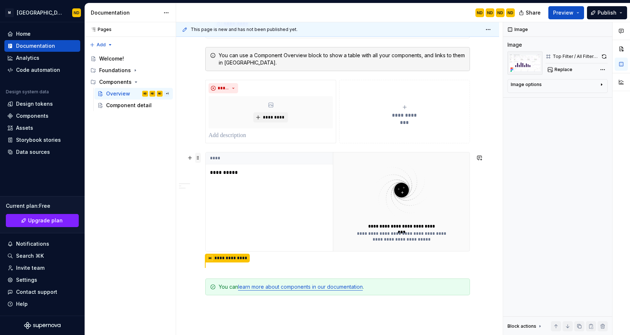
click at [199, 156] on span at bounding box center [198, 158] width 6 height 10
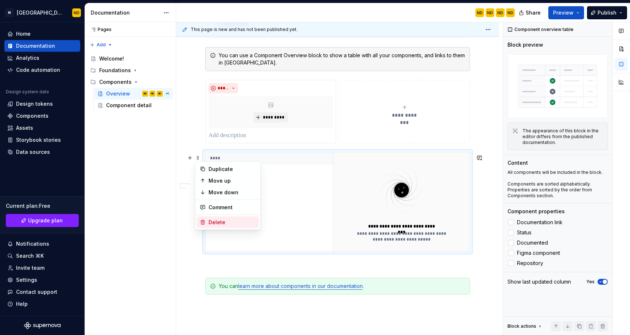
click at [222, 224] on div "Delete" at bounding box center [231, 222] width 47 height 7
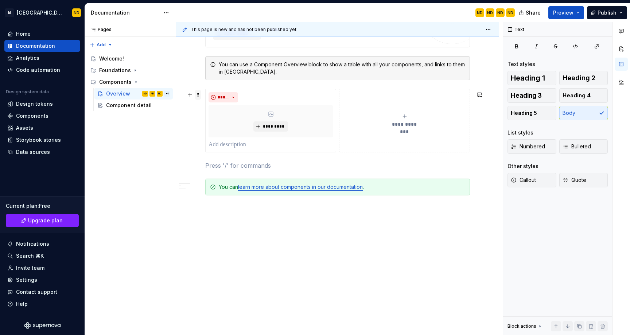
scroll to position [1010, 0]
click at [198, 93] on span at bounding box center [198, 95] width 6 height 10
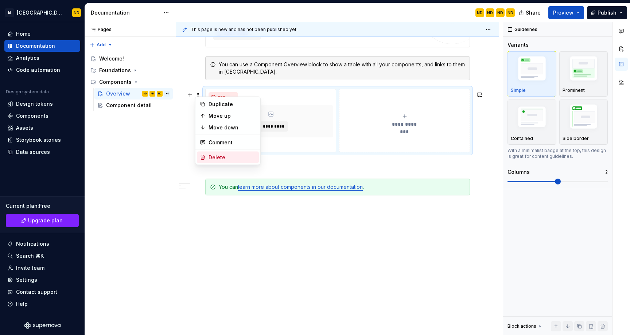
click at [208, 153] on div "Delete" at bounding box center [228, 158] width 62 height 12
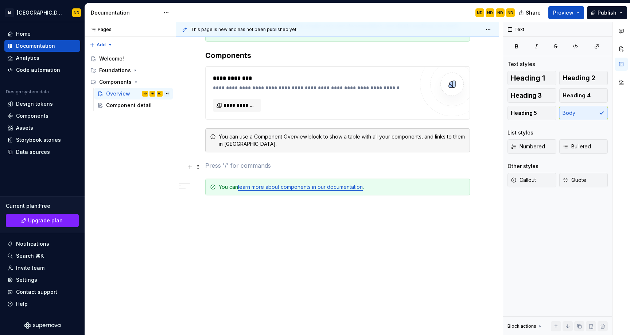
scroll to position [937, 0]
click at [199, 189] on span at bounding box center [198, 189] width 6 height 10
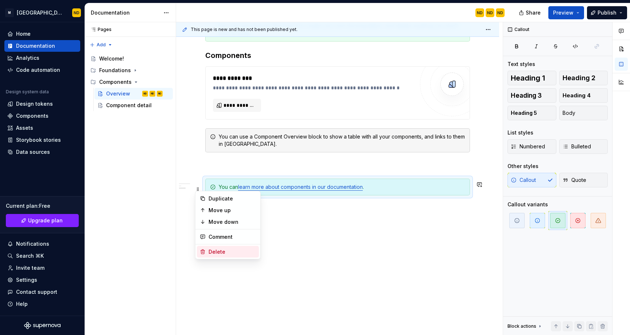
scroll to position [875, 0]
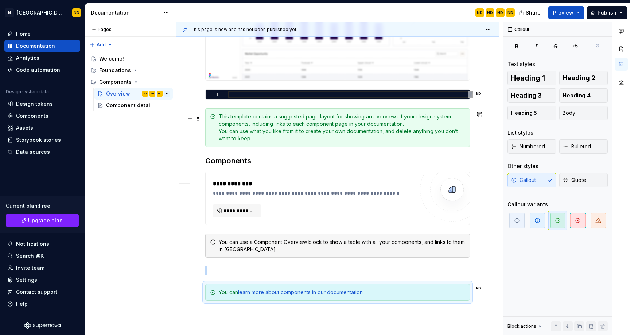
scroll to position [554, 0]
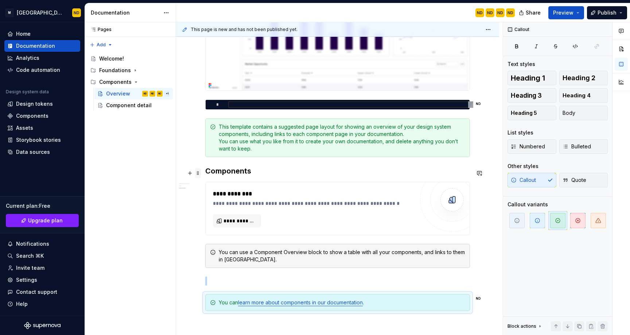
click at [197, 173] on span at bounding box center [198, 173] width 6 height 10
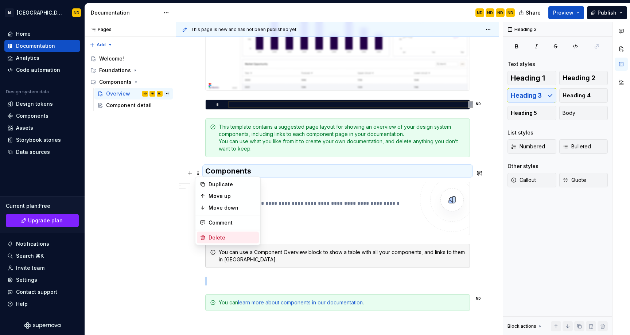
click at [211, 238] on div "Delete" at bounding box center [231, 237] width 47 height 7
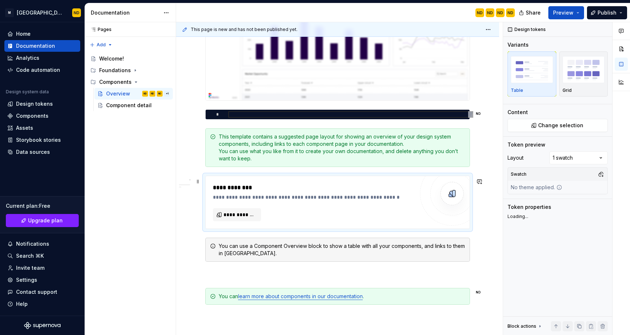
scroll to position [542, 0]
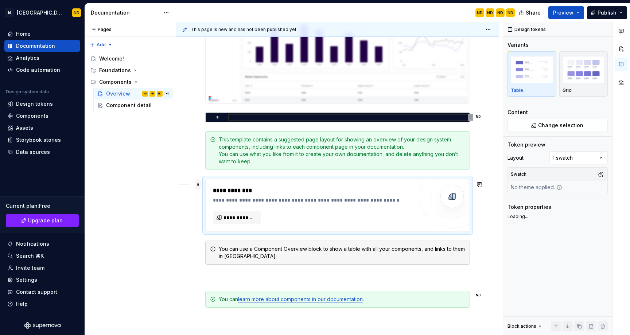
click at [196, 185] on span at bounding box center [198, 184] width 6 height 10
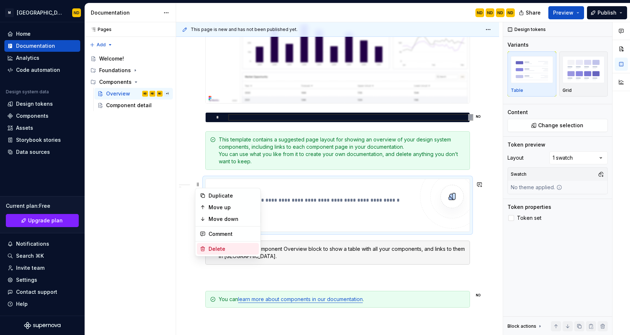
click at [208, 246] on div "Delete" at bounding box center [231, 248] width 47 height 7
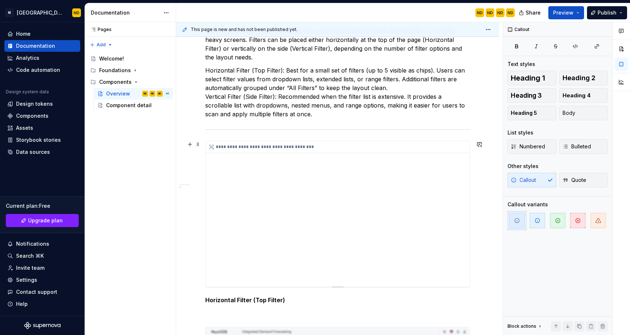
scroll to position [181, 0]
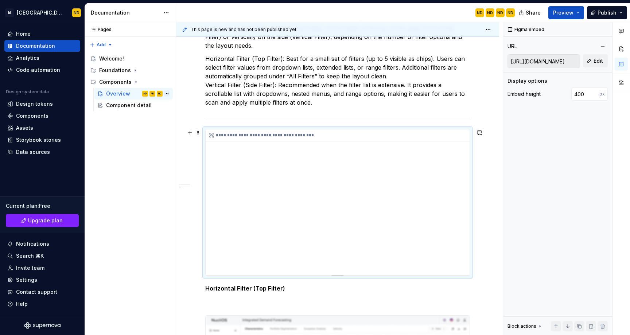
click at [286, 222] on div "**********" at bounding box center [337, 202] width 264 height 146
click at [337, 224] on div "**********" at bounding box center [337, 202] width 264 height 146
click at [340, 223] on div "**********" at bounding box center [337, 202] width 264 height 146
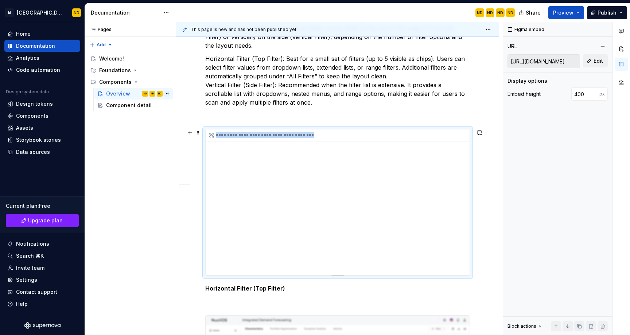
click at [340, 223] on div "**********" at bounding box center [337, 202] width 264 height 146
click at [340, 222] on div "**********" at bounding box center [337, 202] width 264 height 146
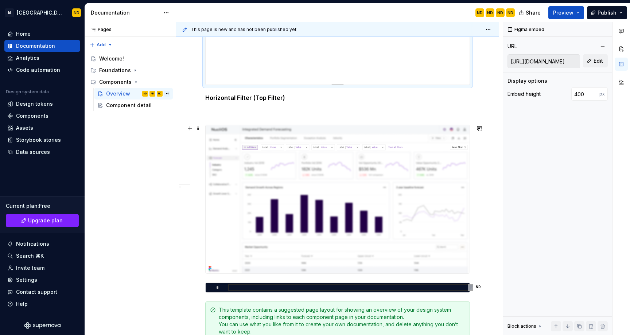
scroll to position [377, 0]
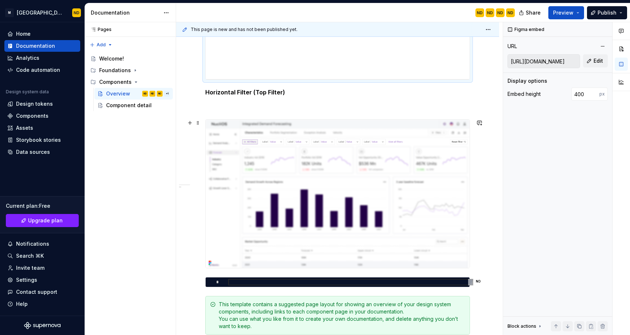
click at [316, 234] on img at bounding box center [337, 193] width 264 height 148
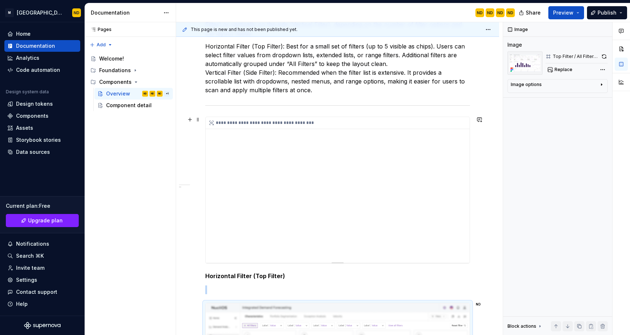
scroll to position [120, 0]
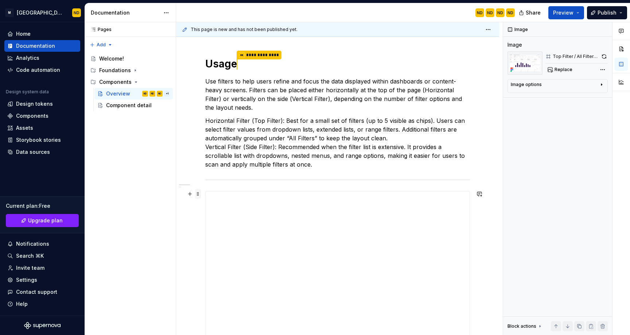
click at [199, 199] on span at bounding box center [198, 194] width 6 height 10
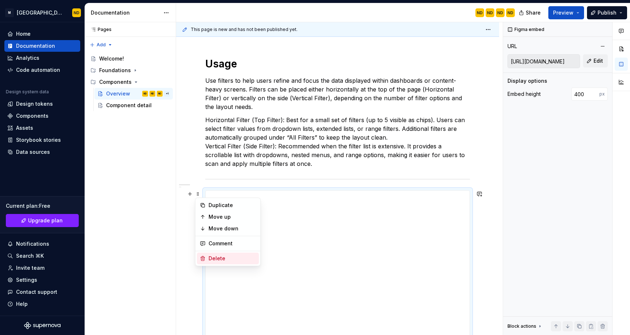
click at [209, 258] on div "Delete" at bounding box center [231, 258] width 47 height 7
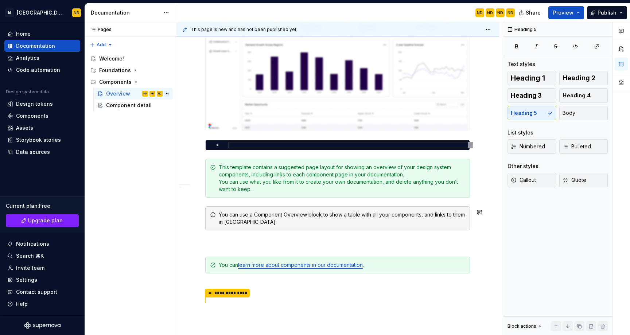
scroll to position [349, 0]
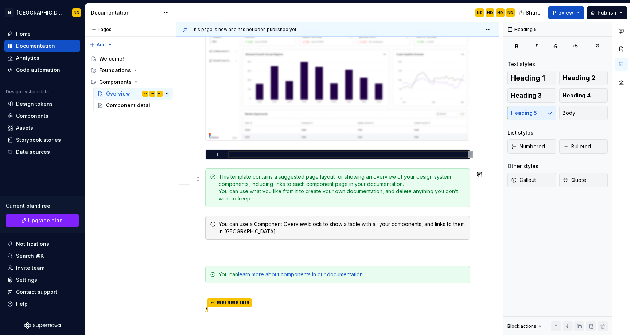
click at [236, 186] on div "This template contains a suggested page layout for showing an overview of your …" at bounding box center [342, 187] width 246 height 29
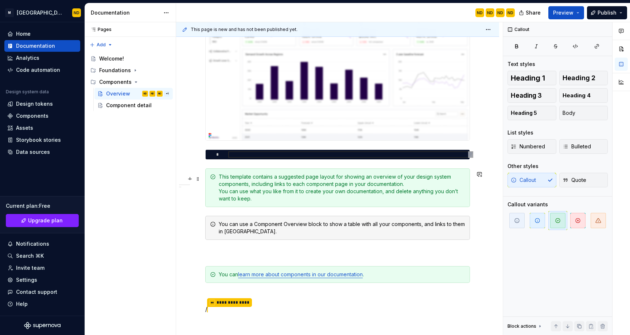
click at [236, 186] on div "This template contains a suggested page layout for showing an overview of your …" at bounding box center [342, 187] width 246 height 29
click at [191, 192] on div "Usage Use filters to help users refine and focus the data displayed within dash…" at bounding box center [337, 117] width 323 height 613
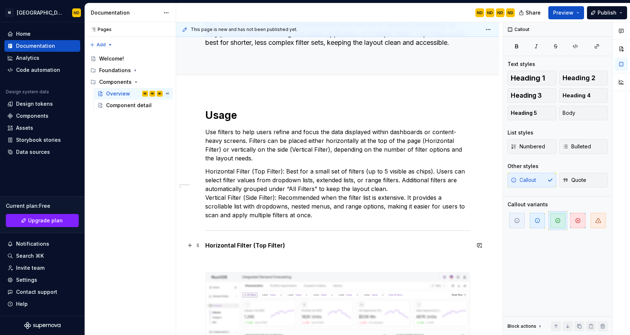
scroll to position [0, 0]
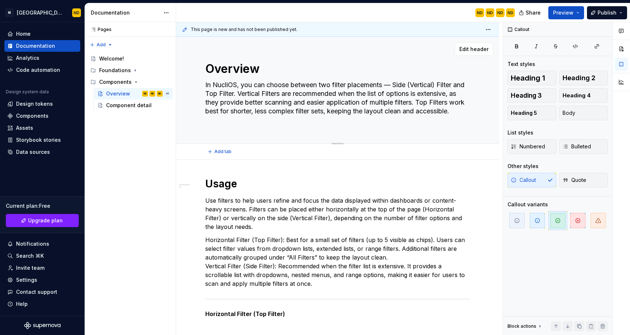
click at [225, 122] on textarea "In NucliOS, you can choose between two filter placements — Side (Vertical) Filt…" at bounding box center [336, 102] width 264 height 47
click at [241, 178] on h1 "Usage" at bounding box center [337, 183] width 264 height 13
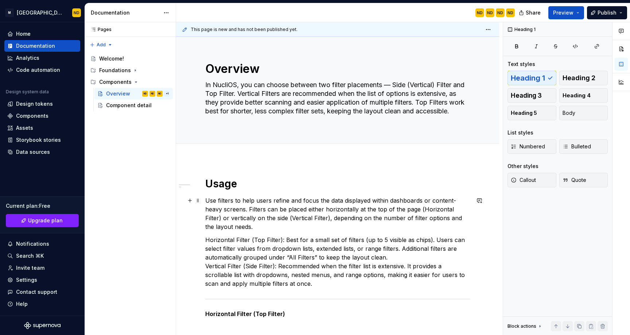
click at [247, 210] on p "Use filters to help users refine and focus the data displayed within dashboards…" at bounding box center [337, 213] width 264 height 35
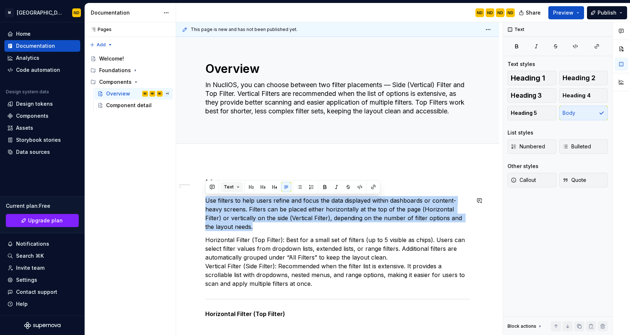
click at [231, 188] on span "Text" at bounding box center [229, 187] width 10 height 6
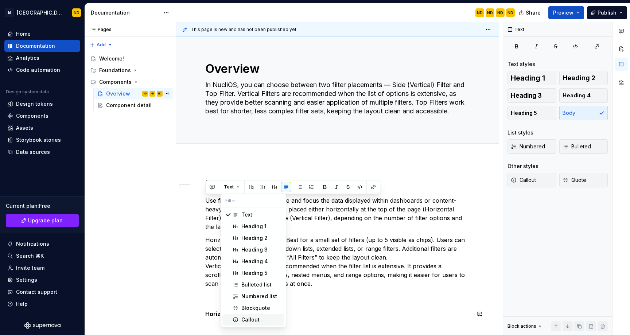
click at [244, 317] on div "Callout" at bounding box center [250, 319] width 18 height 7
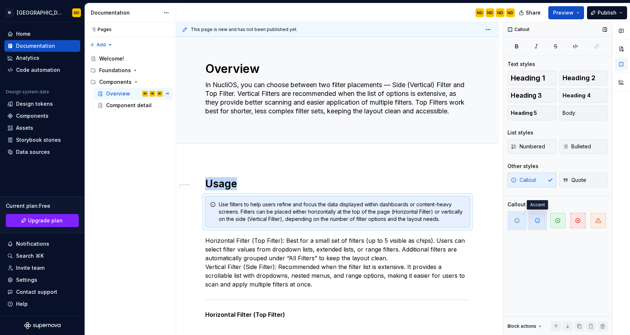
click at [537, 223] on icon "button" at bounding box center [537, 220] width 6 height 6
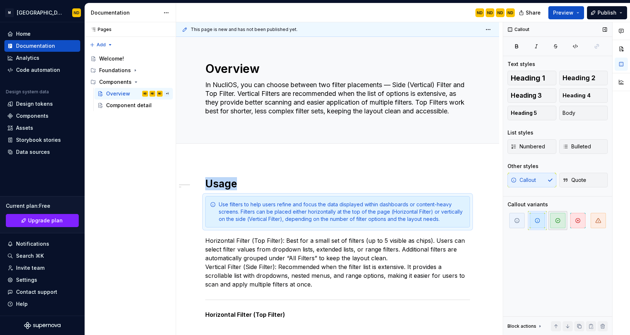
click at [560, 220] on span "button" at bounding box center [557, 220] width 15 height 15
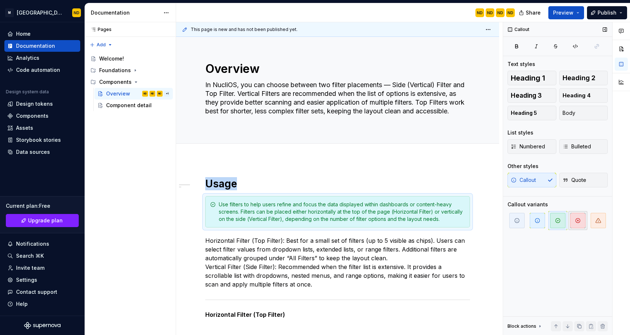
click at [578, 220] on icon "button" at bounding box center [578, 220] width 6 height 6
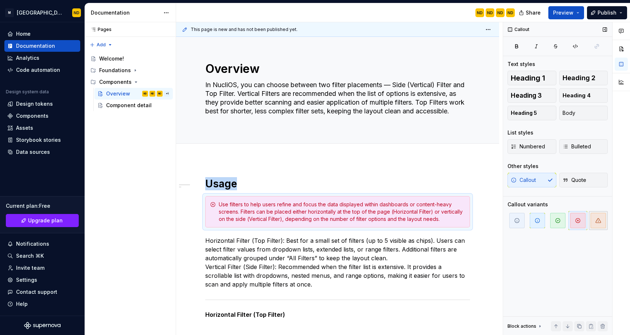
click at [594, 220] on span "button" at bounding box center [597, 220] width 15 height 15
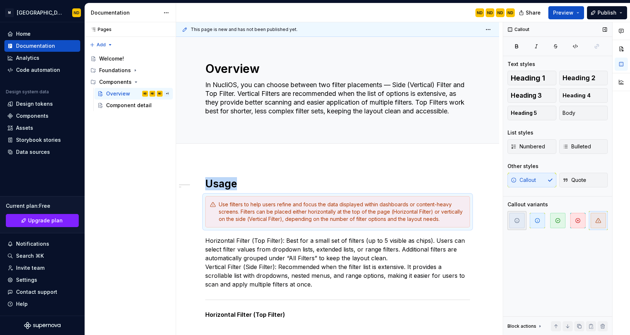
click at [517, 226] on span "button" at bounding box center [516, 220] width 15 height 15
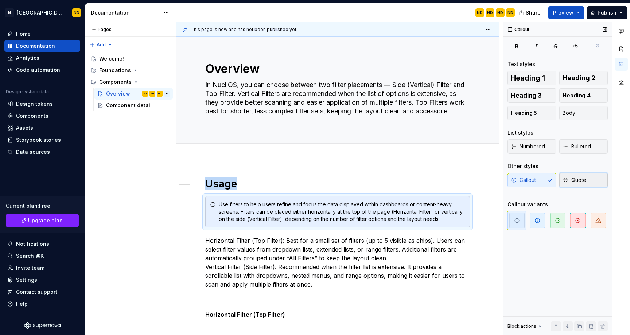
click at [579, 177] on span "Quote" at bounding box center [574, 179] width 24 height 7
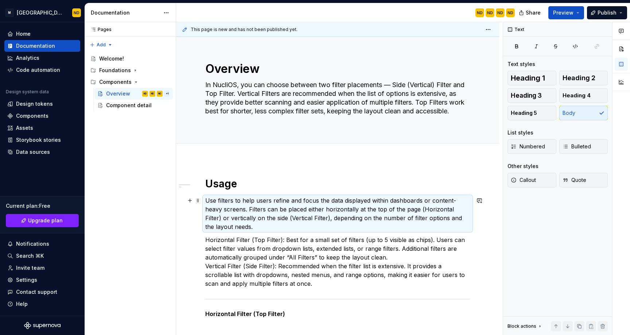
click at [383, 201] on p "Use filters to help users refine and focus the data displayed within dashboards…" at bounding box center [337, 213] width 264 height 35
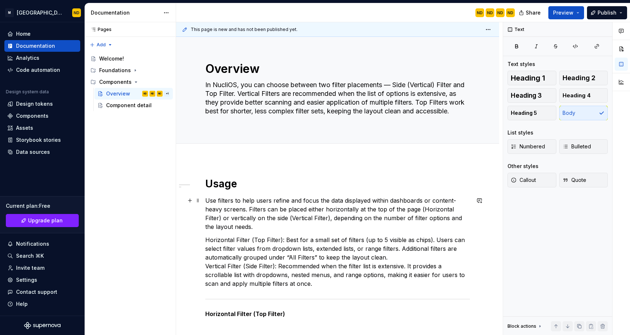
click at [359, 242] on p "Horizontal Filter (Top Filter): Best for a small set of filters (up to 5 visibl…" at bounding box center [337, 261] width 264 height 52
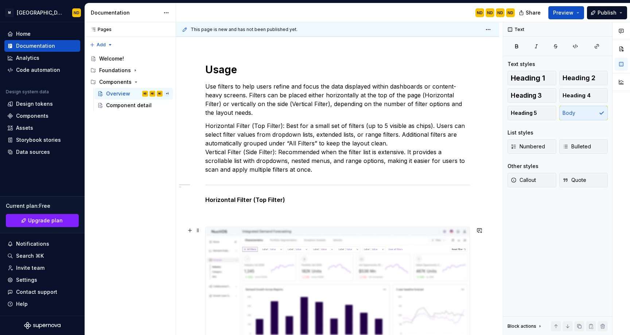
scroll to position [101, 0]
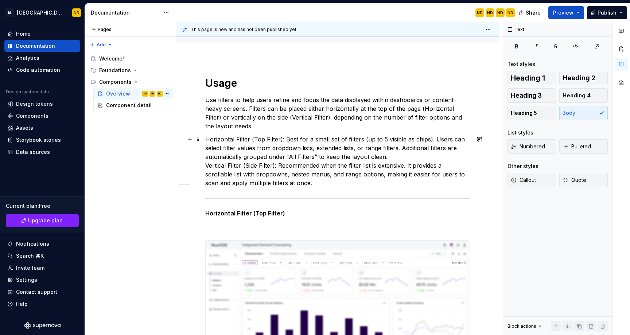
type textarea "*"
